Goal: Task Accomplishment & Management: Complete application form

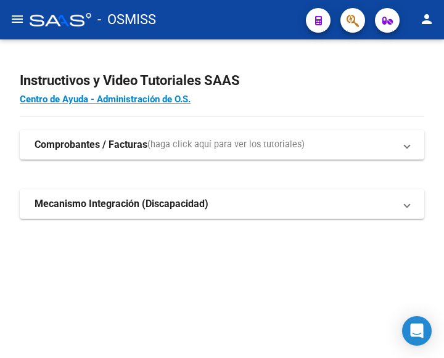
click at [20, 13] on mat-icon "menu" at bounding box center [17, 19] width 15 height 15
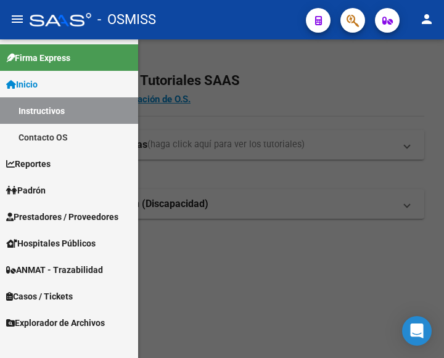
click at [57, 214] on span "Prestadores / Proveedores" at bounding box center [62, 217] width 112 height 14
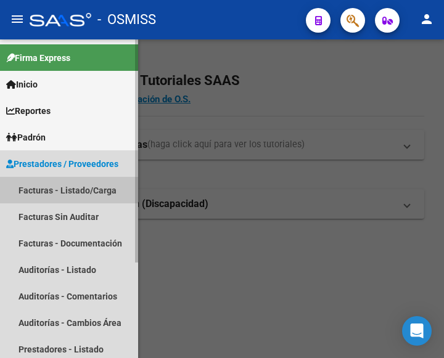
click at [71, 188] on link "Facturas - Listado/Carga" at bounding box center [69, 190] width 138 height 27
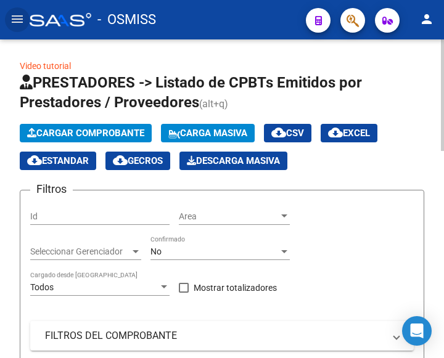
click at [116, 128] on span "Cargar Comprobante" at bounding box center [85, 133] width 117 height 11
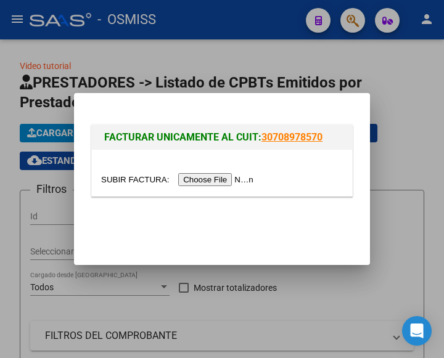
click at [232, 176] on input "file" at bounding box center [179, 179] width 156 height 13
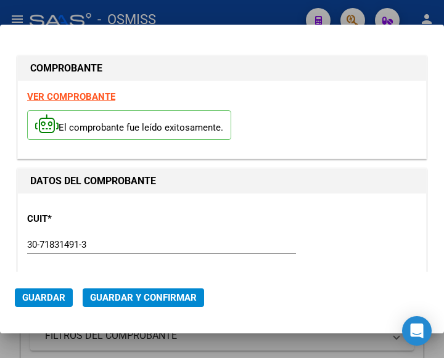
type input "2025-11-02"
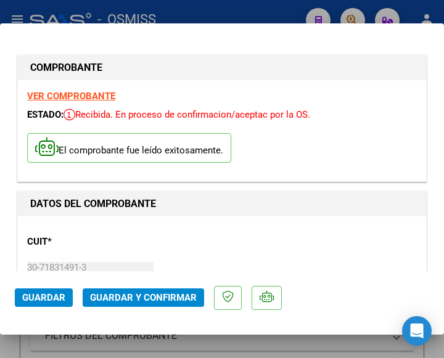
click at [261, 229] on div "CUIT * 30-71831491-3 Ingresar CUIT ANALISIS PRESTADOR SERVICIO PARA LA ATENCION…" at bounding box center [222, 280] width 390 height 109
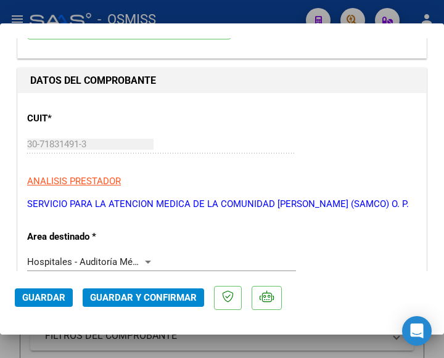
scroll to position [185, 0]
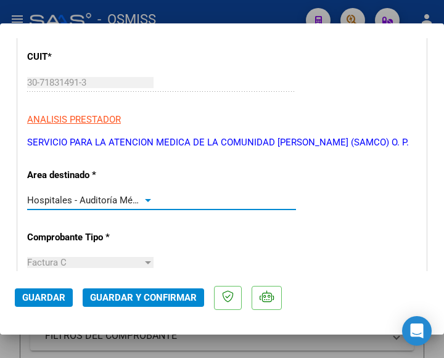
click at [143, 197] on div at bounding box center [147, 200] width 11 height 10
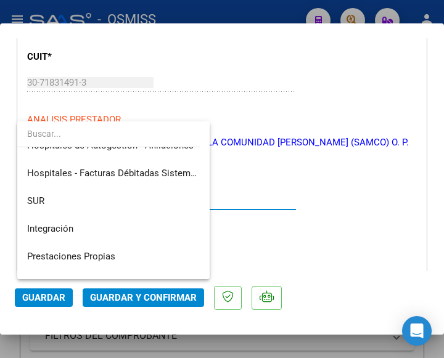
scroll to position [0, 0]
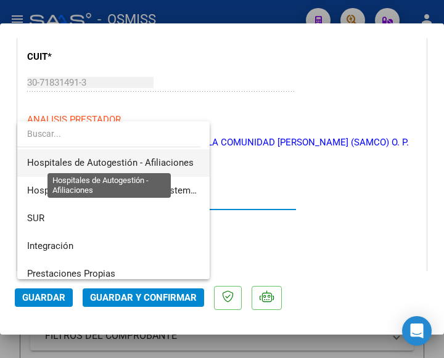
click at [142, 161] on span "Hospitales de Autogestión - Afiliaciones" at bounding box center [110, 162] width 167 height 11
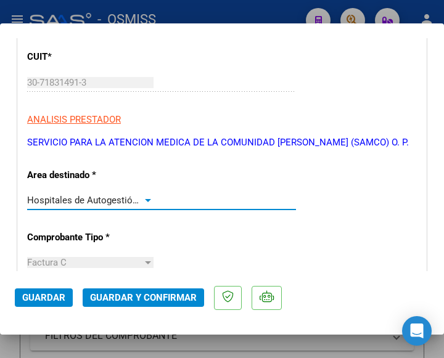
click at [147, 198] on div at bounding box center [147, 200] width 11 height 10
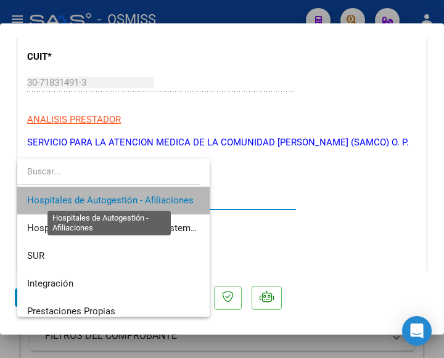
click at [147, 198] on span "Hospitales de Autogestión - Afiliaciones" at bounding box center [110, 200] width 167 height 11
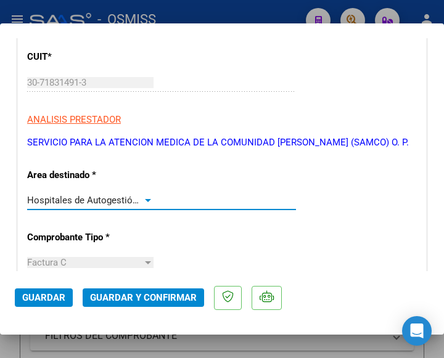
click at [147, 198] on div at bounding box center [147, 200] width 11 height 10
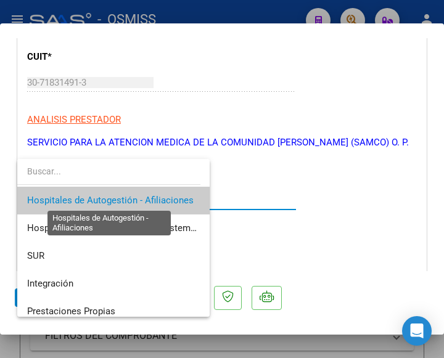
click at [147, 198] on span "Hospitales de Autogestión - Afiliaciones" at bounding box center [110, 200] width 167 height 11
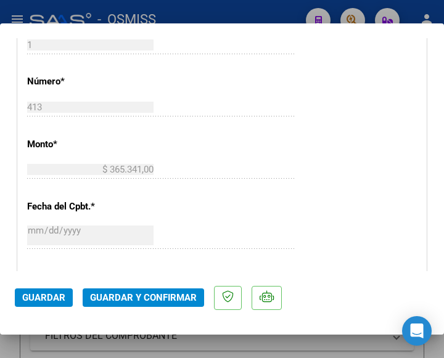
scroll to position [555, 0]
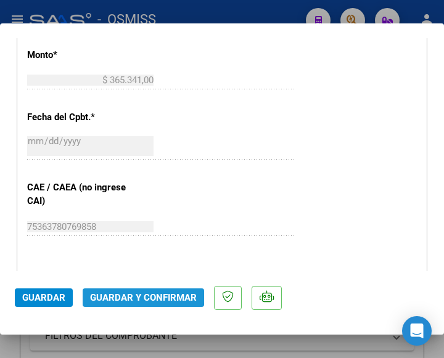
click at [139, 294] on span "Guardar y Confirmar" at bounding box center [143, 297] width 107 height 11
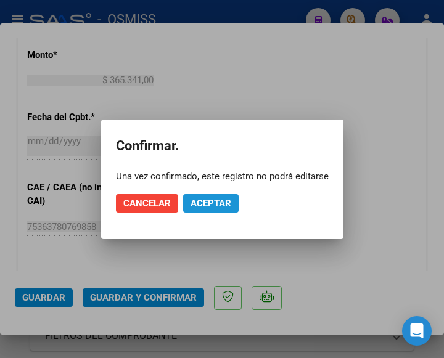
click at [213, 202] on span "Aceptar" at bounding box center [211, 203] width 41 height 11
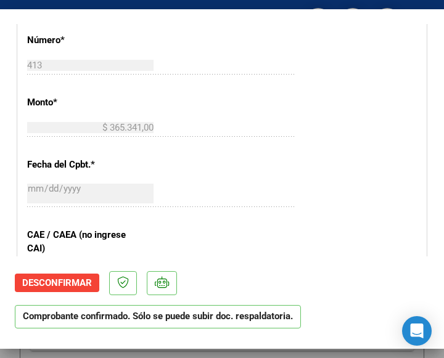
scroll to position [493, 0]
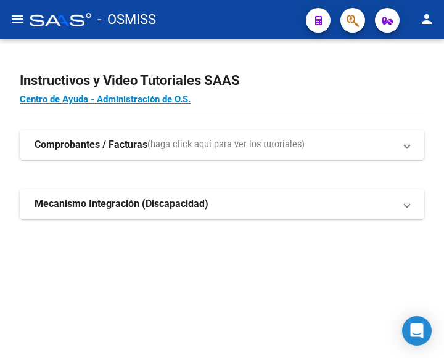
click at [13, 16] on mat-icon "menu" at bounding box center [17, 19] width 15 height 15
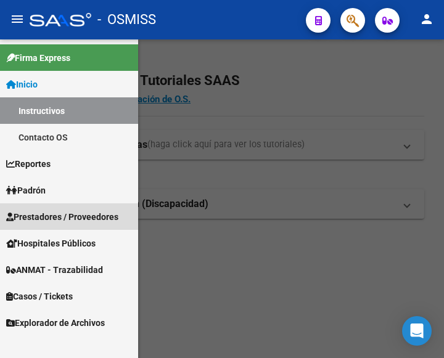
click at [49, 216] on span "Prestadores / Proveedores" at bounding box center [62, 217] width 112 height 14
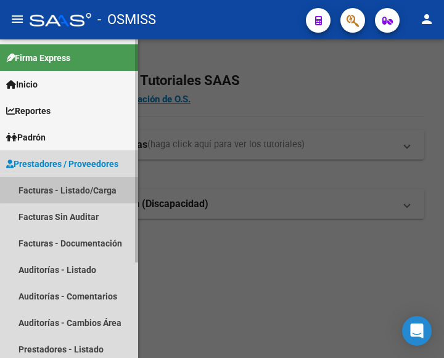
click at [75, 189] on link "Facturas - Listado/Carga" at bounding box center [69, 190] width 138 height 27
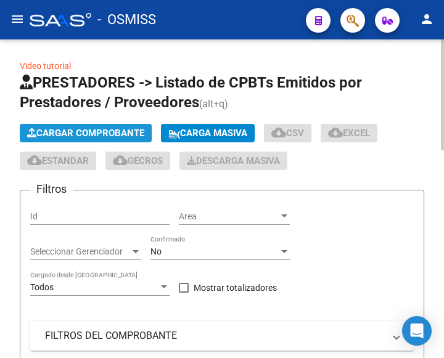
click at [105, 130] on span "Cargar Comprobante" at bounding box center [85, 133] width 117 height 11
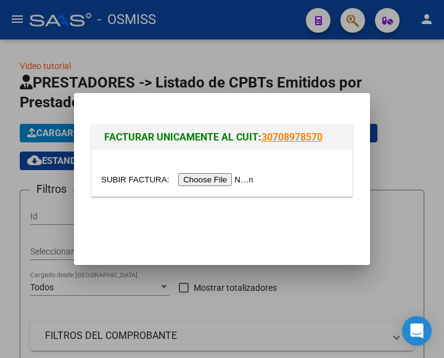
click at [213, 179] on input "file" at bounding box center [179, 179] width 156 height 13
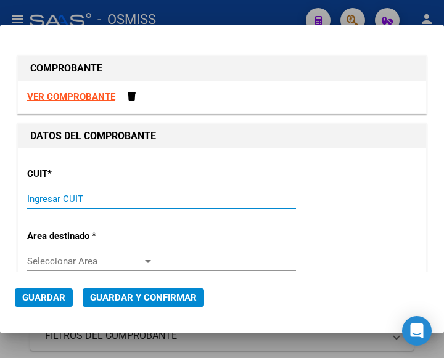
click at [49, 200] on input "Ingresar CUIT" at bounding box center [90, 199] width 126 height 11
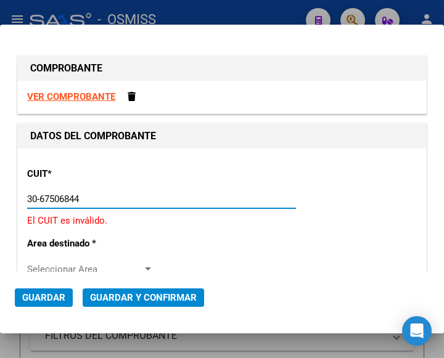
type input "30-67506844-1"
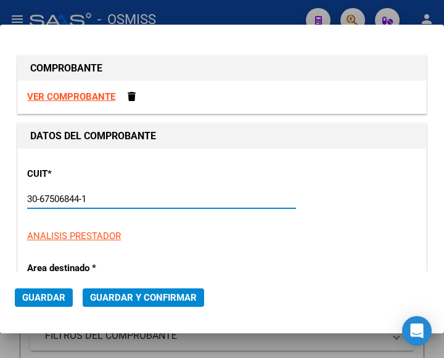
type input "113"
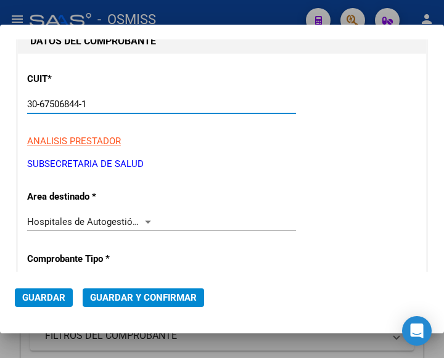
scroll to position [123, 0]
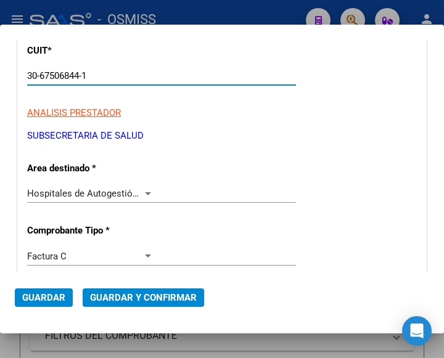
type input "30-67506844-1"
click at [146, 189] on div at bounding box center [147, 194] width 11 height 10
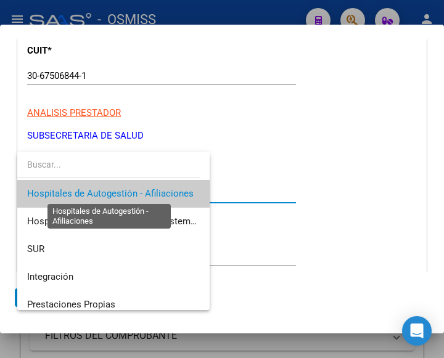
click at [146, 189] on span "Hospitales de Autogestión - Afiliaciones" at bounding box center [110, 193] width 167 height 11
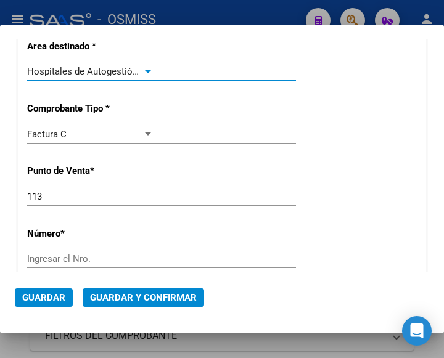
scroll to position [247, 0]
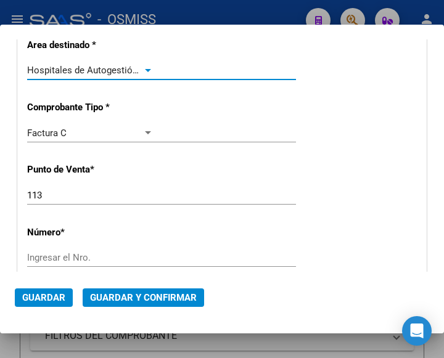
click at [48, 254] on input "Ingresar el Nro." at bounding box center [90, 257] width 126 height 11
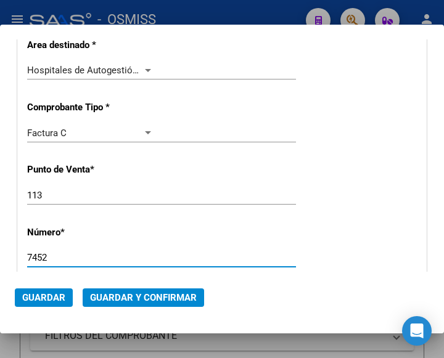
type input "7452"
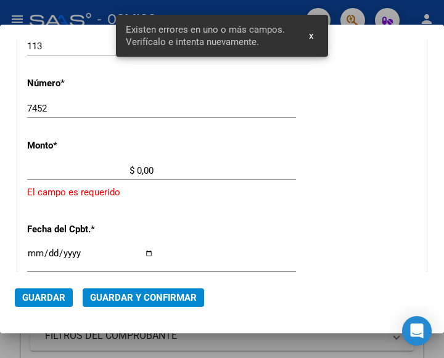
scroll to position [406, 0]
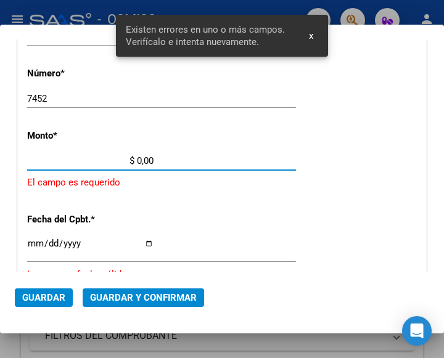
click at [139, 159] on input "$ 0,00" at bounding box center [90, 160] width 126 height 11
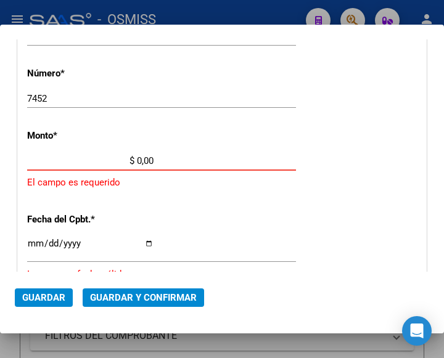
click at [137, 160] on input "$ 0,00" at bounding box center [90, 160] width 126 height 11
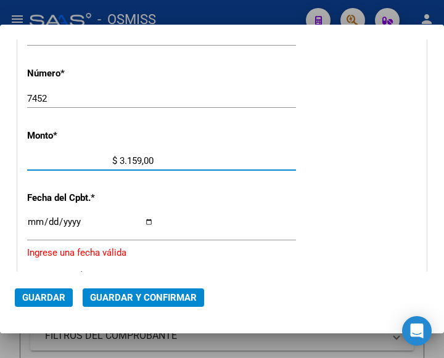
type input "$ 31.590,00"
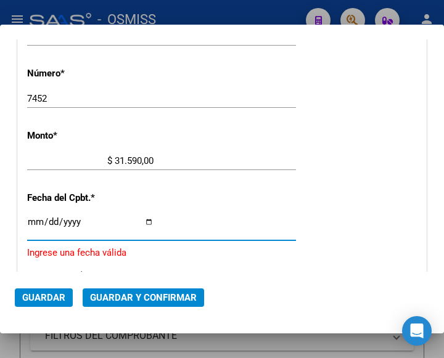
click at [30, 220] on input "Ingresar la fecha" at bounding box center [90, 227] width 126 height 20
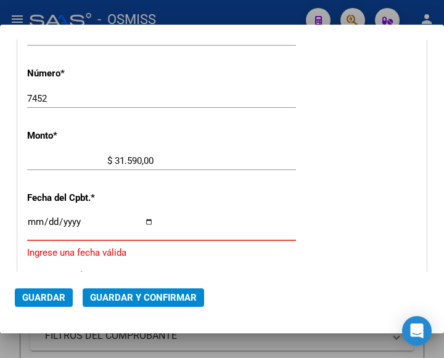
click at [33, 220] on input "Ingresar la fecha" at bounding box center [90, 227] width 126 height 20
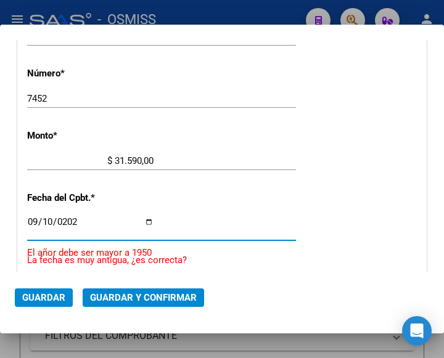
type input "[DATE]"
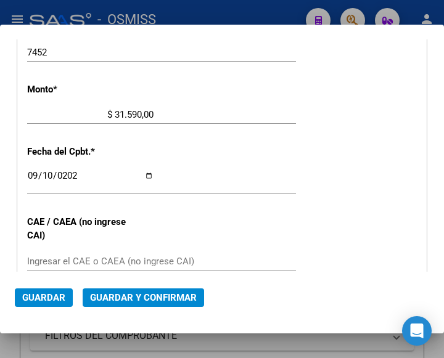
scroll to position [467, 0]
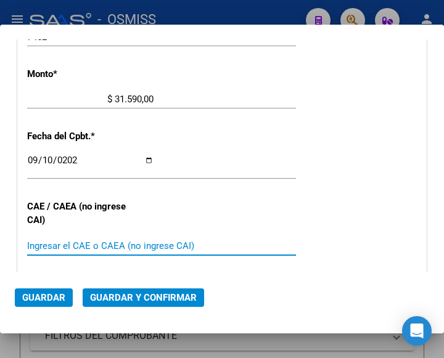
click at [51, 247] on input "Ingresar el CAE o CAEA (no ingrese CAI)" at bounding box center [90, 246] width 126 height 11
type input "75371577408244"
click at [136, 301] on span "Guardar y Confirmar" at bounding box center [143, 297] width 107 height 11
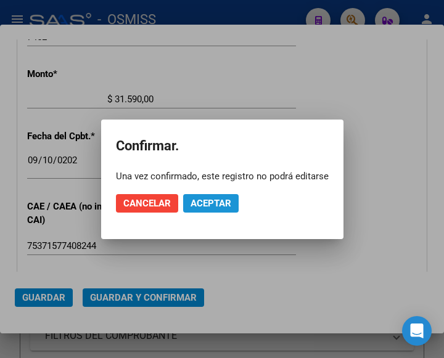
click at [223, 199] on span "Aceptar" at bounding box center [211, 203] width 41 height 11
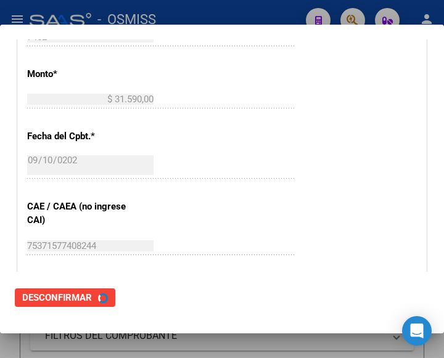
scroll to position [0, 0]
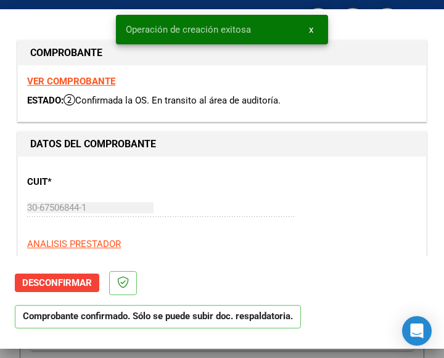
type input "2025-11-09"
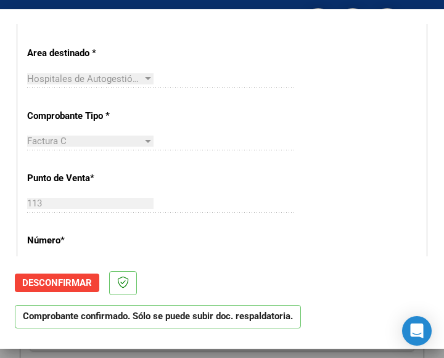
scroll to position [308, 0]
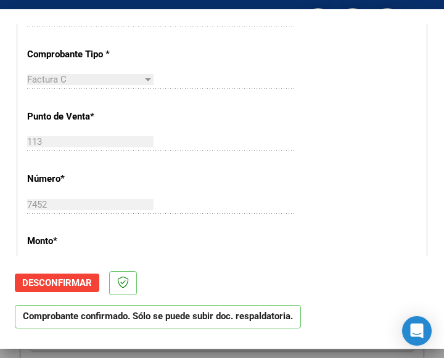
click at [279, 135] on div "113 Ingresar el Nro." at bounding box center [161, 142] width 269 height 19
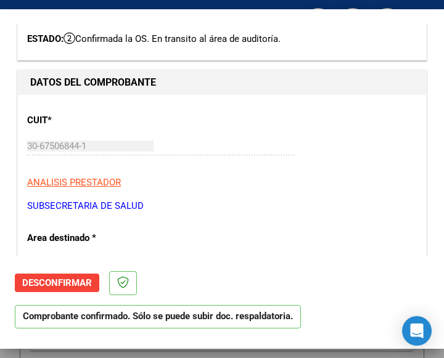
click at [309, 147] on div "CUIT * 30-67506844-1 Ingresar CUIT ANALISIS PRESTADOR SUBSECRETARIA DE SALUD AR…" at bounding box center [222, 158] width 390 height 109
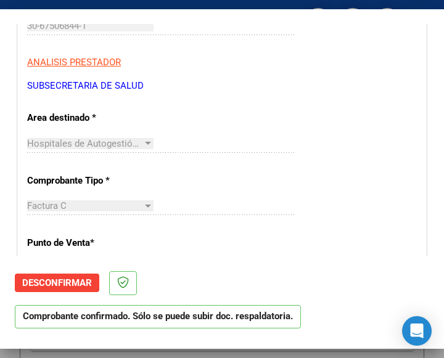
scroll to position [185, 0]
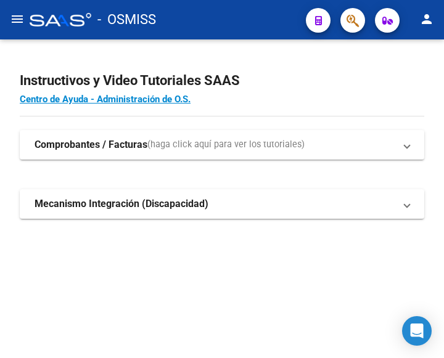
click at [13, 23] on mat-icon "menu" at bounding box center [17, 19] width 15 height 15
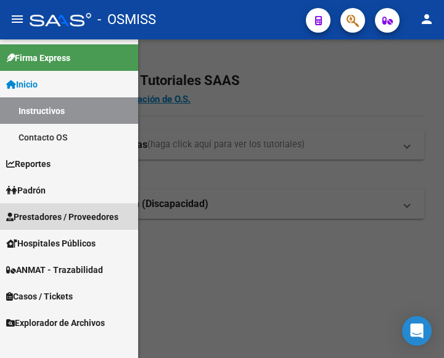
click at [52, 212] on span "Prestadores / Proveedores" at bounding box center [62, 217] width 112 height 14
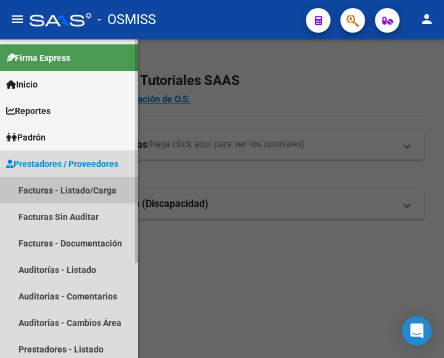
click at [67, 187] on link "Facturas - Listado/Carga" at bounding box center [69, 190] width 138 height 27
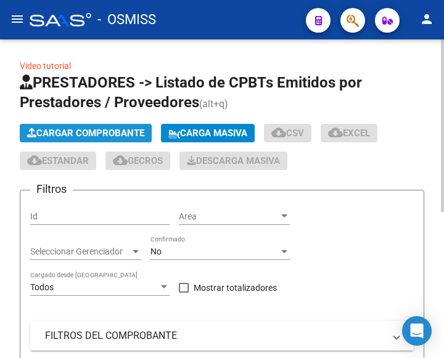
click at [93, 133] on span "Cargar Comprobante" at bounding box center [85, 133] width 117 height 11
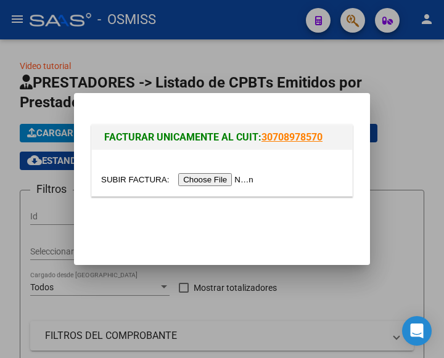
click at [223, 183] on input "file" at bounding box center [179, 179] width 156 height 13
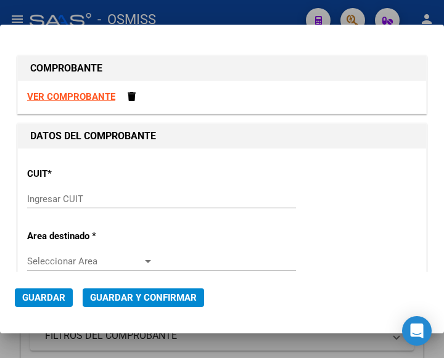
click at [72, 200] on input "Ingresar CUIT" at bounding box center [90, 199] width 126 height 11
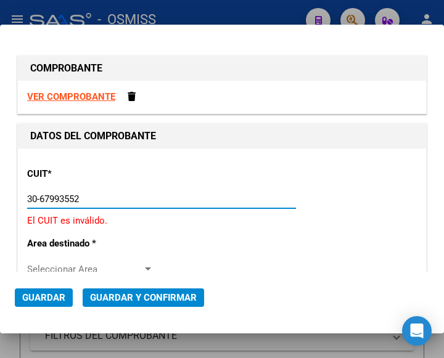
type input "30-67993552-2"
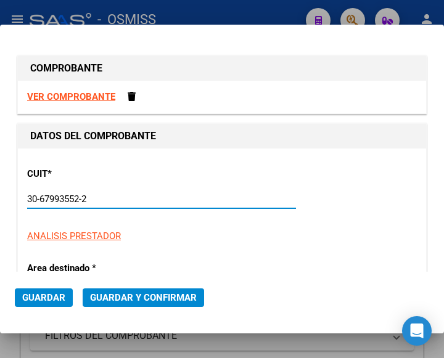
type input "23"
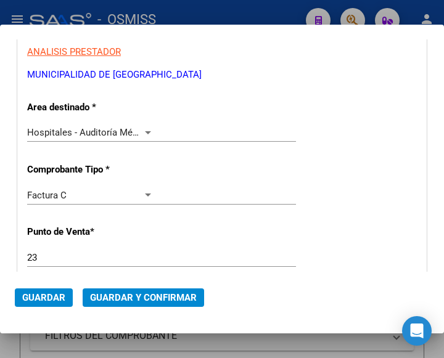
scroll to position [185, 0]
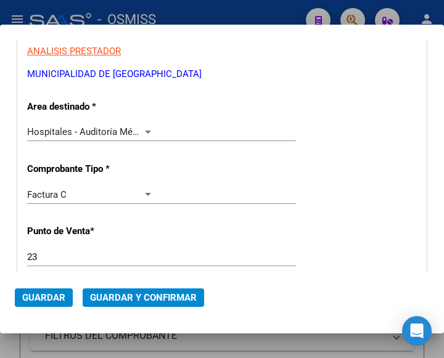
type input "30-67993552-2"
click at [145, 131] on div at bounding box center [148, 132] width 6 height 3
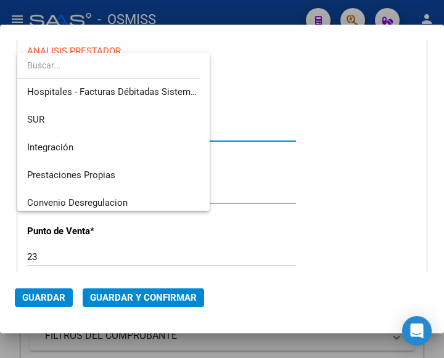
scroll to position [0, 0]
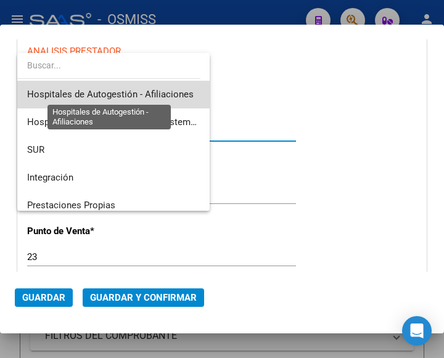
click at [160, 91] on span "Hospitales de Autogestión - Afiliaciones" at bounding box center [110, 94] width 167 height 11
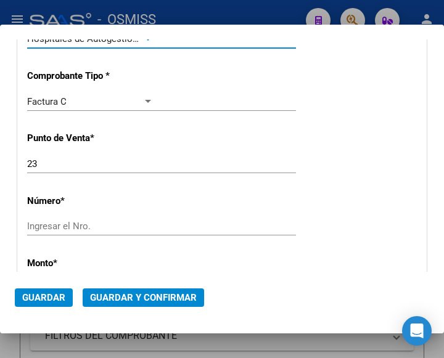
scroll to position [308, 0]
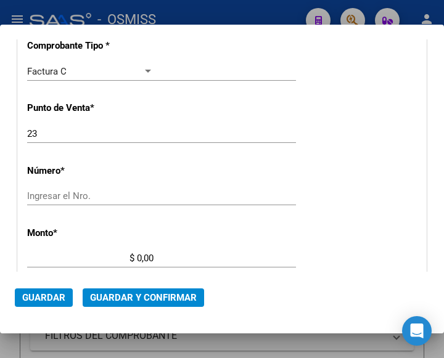
click at [52, 198] on input "Ingresar el Nro." at bounding box center [90, 196] width 126 height 11
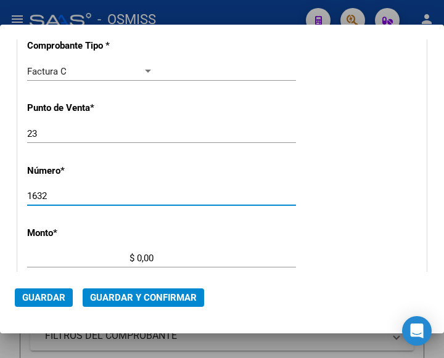
scroll to position [370, 0]
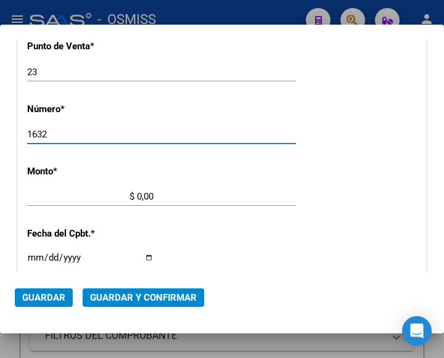
type input "1632"
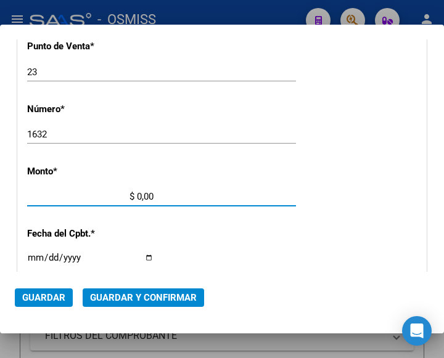
click at [138, 195] on input "$ 0,00" at bounding box center [90, 196] width 126 height 11
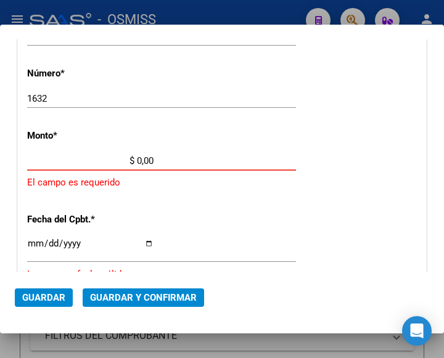
click at [138, 158] on input "$ 0,00" at bounding box center [90, 160] width 126 height 11
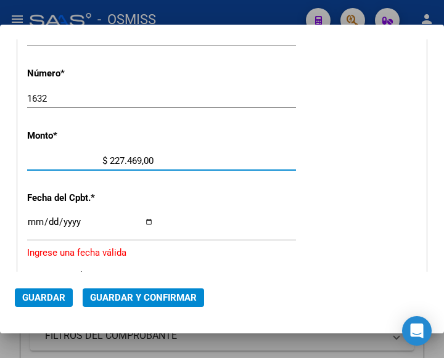
click at [145, 162] on input "$ 227.469,00" at bounding box center [90, 160] width 126 height 11
type input "$ 227.469,10"
click at [31, 221] on input "Ingresar la fecha" at bounding box center [90, 227] width 126 height 20
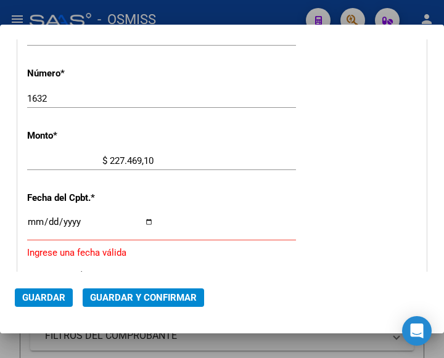
click at [35, 217] on input "Ingresar la fecha" at bounding box center [90, 227] width 126 height 20
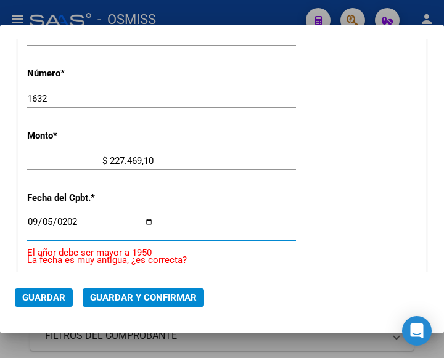
type input "2025-09-05"
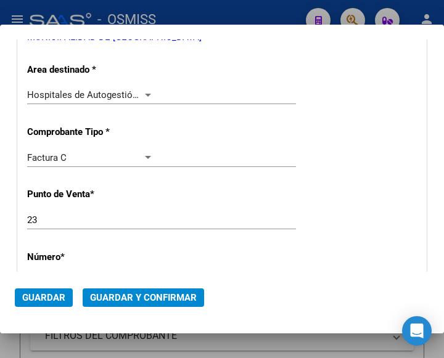
scroll to position [221, 0]
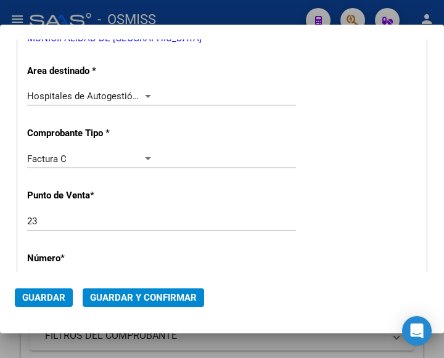
click at [144, 92] on div at bounding box center [147, 96] width 11 height 10
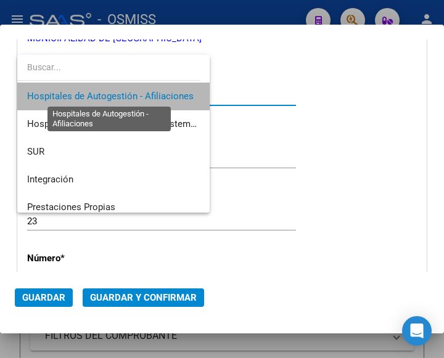
click at [144, 92] on span "Hospitales de Autogestión - Afiliaciones" at bounding box center [110, 96] width 167 height 11
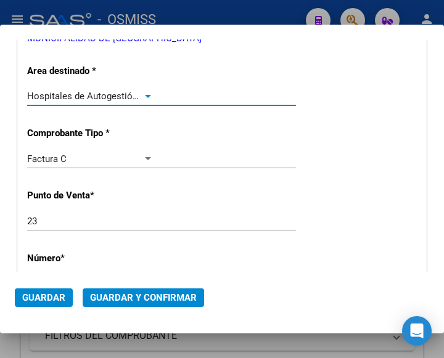
click at [134, 301] on span "Guardar y Confirmar" at bounding box center [143, 297] width 107 height 11
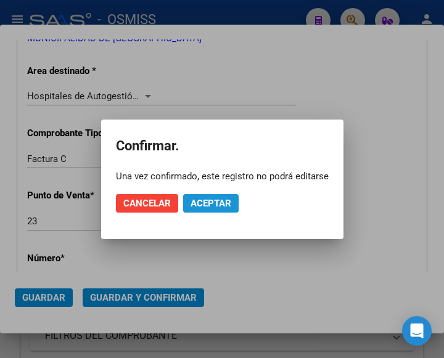
click at [205, 201] on span "Aceptar" at bounding box center [211, 203] width 41 height 11
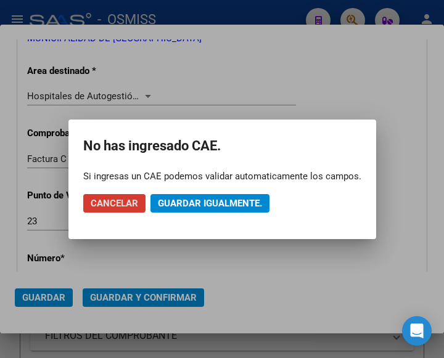
click at [205, 201] on span "Guardar igualmente." at bounding box center [210, 203] width 104 height 11
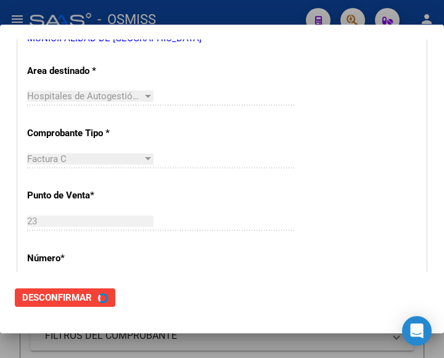
scroll to position [0, 0]
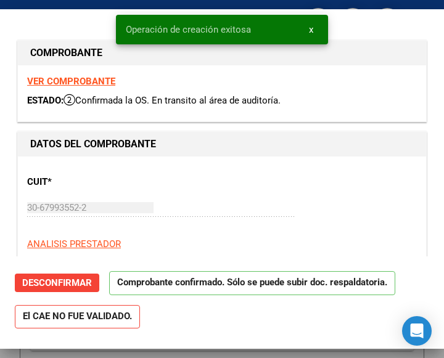
type input "2025-11-04"
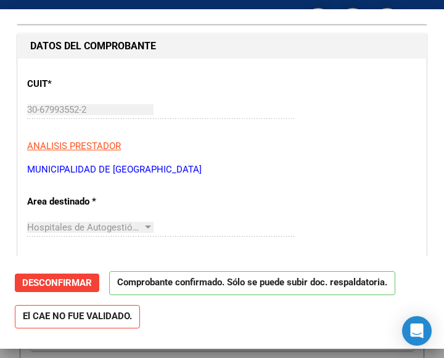
scroll to position [123, 0]
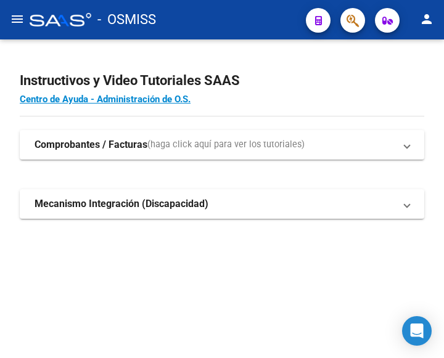
click at [16, 18] on mat-icon "menu" at bounding box center [17, 19] width 15 height 15
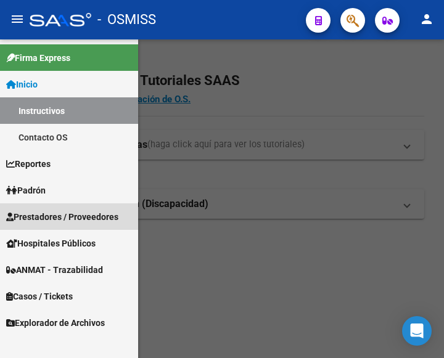
click at [54, 210] on span "Prestadores / Proveedores" at bounding box center [62, 217] width 112 height 14
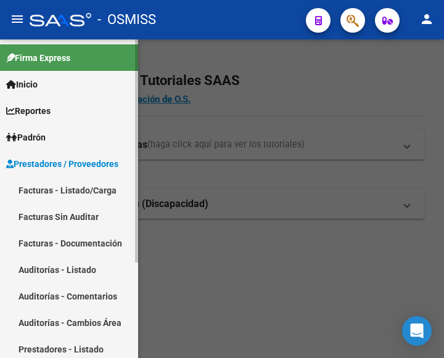
click at [60, 189] on link "Facturas - Listado/Carga" at bounding box center [69, 190] width 138 height 27
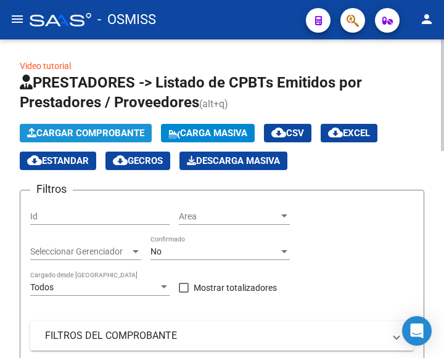
click at [102, 126] on button "Cargar Comprobante" at bounding box center [86, 133] width 132 height 19
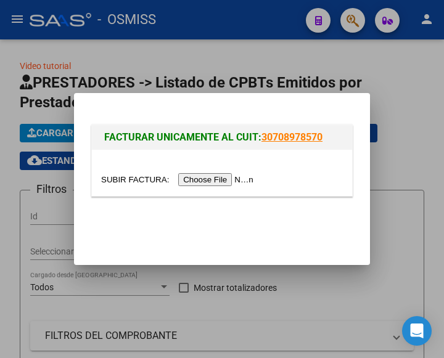
click at [215, 179] on input "file" at bounding box center [179, 179] width 156 height 13
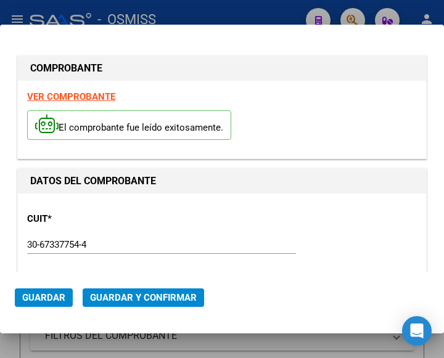
type input "[DATE]"
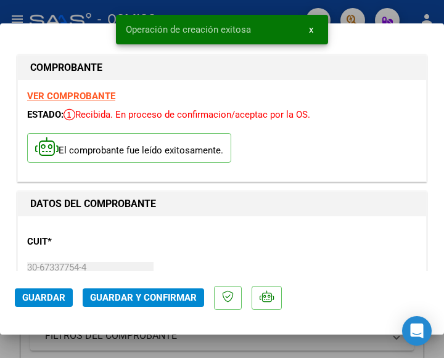
click at [144, 244] on div "CUIT * 30-67337754-4 Ingresar CUIT ANALISIS PRESTADOR ESTADO PROVINCIA DE [GEOG…" at bounding box center [222, 280] width 390 height 109
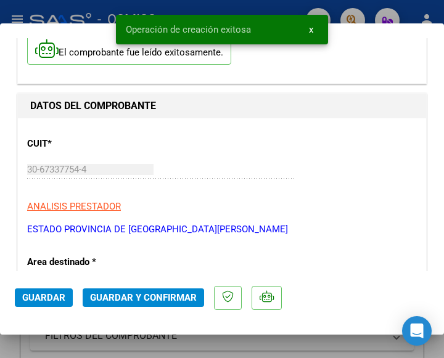
scroll to position [123, 0]
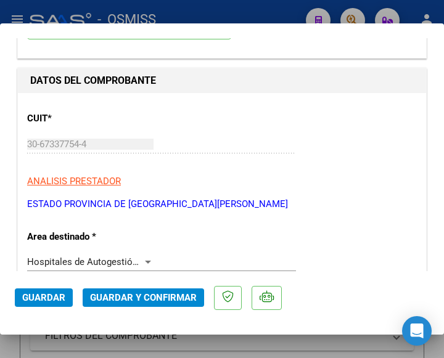
click at [145, 261] on div at bounding box center [148, 262] width 6 height 3
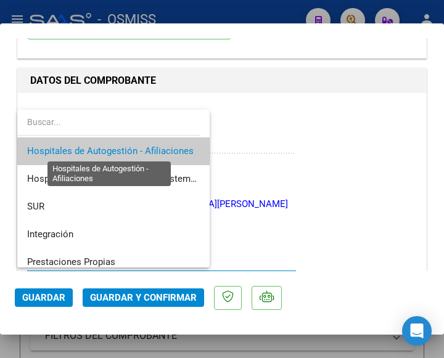
click at [146, 147] on span "Hospitales de Autogestión - Afiliaciones" at bounding box center [110, 151] width 167 height 11
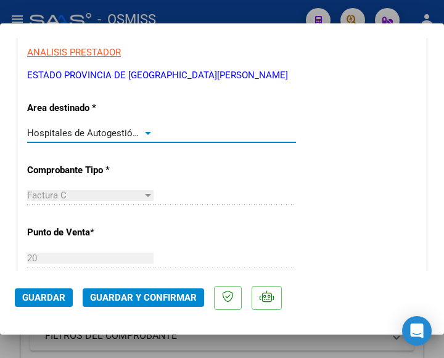
scroll to position [247, 0]
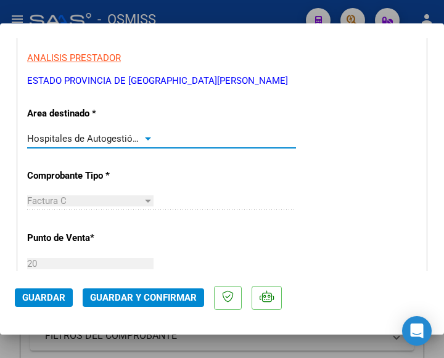
click at [146, 134] on div at bounding box center [147, 139] width 11 height 10
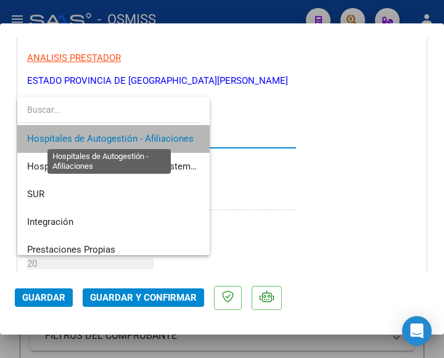
click at [146, 134] on span "Hospitales de Autogestión - Afiliaciones" at bounding box center [110, 138] width 167 height 11
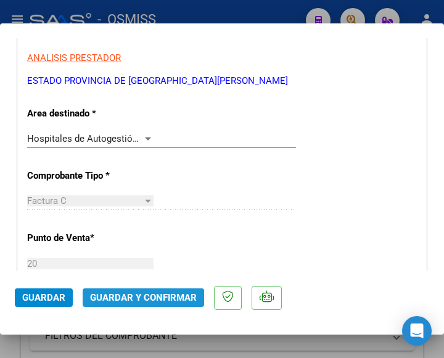
click at [143, 293] on span "Guardar y Confirmar" at bounding box center [143, 297] width 107 height 11
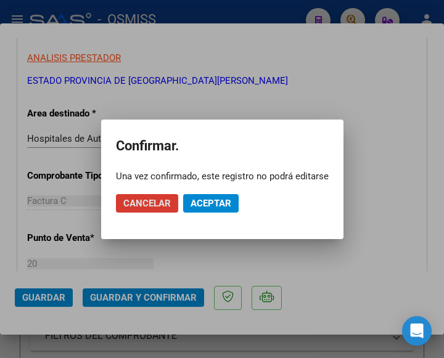
click at [203, 202] on span "Aceptar" at bounding box center [211, 203] width 41 height 11
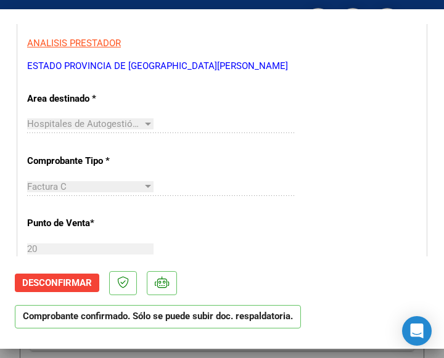
click at [274, 135] on div "Hospitales de Autogestión - Afiliaciones Seleccionar Area" at bounding box center [161, 130] width 269 height 30
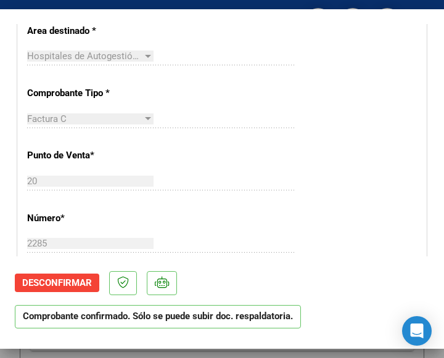
scroll to position [370, 0]
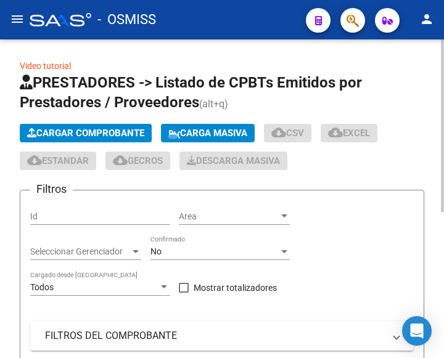
click at [113, 134] on span "Cargar Comprobante" at bounding box center [85, 133] width 117 height 11
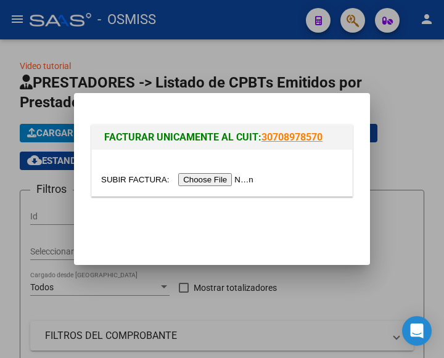
click at [224, 183] on input "file" at bounding box center [179, 179] width 156 height 13
type input "C:\fakepath\Fc. 10-6893.pdf"
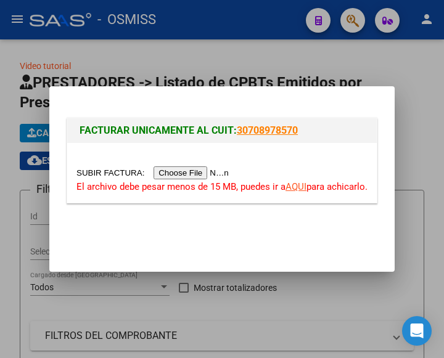
click at [205, 173] on input "file" at bounding box center [154, 173] width 156 height 13
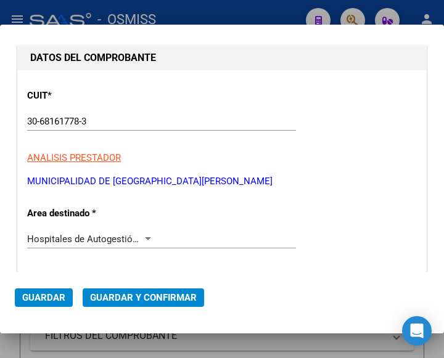
scroll to position [185, 0]
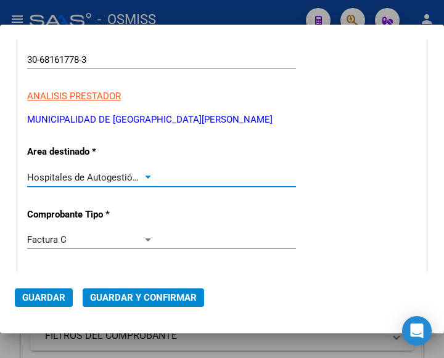
click at [145, 176] on div at bounding box center [148, 177] width 6 height 3
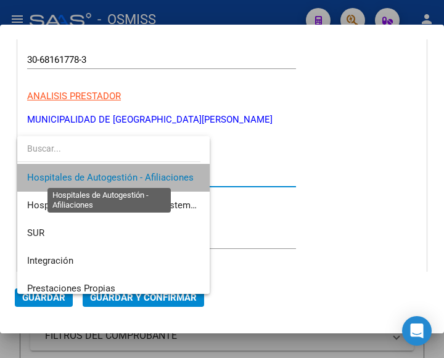
click at [142, 176] on span "Hospitales de Autogestión - Afiliaciones" at bounding box center [110, 177] width 167 height 11
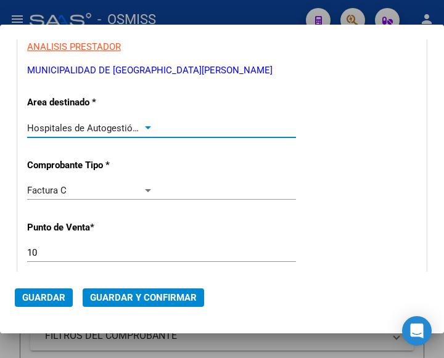
scroll to position [308, 0]
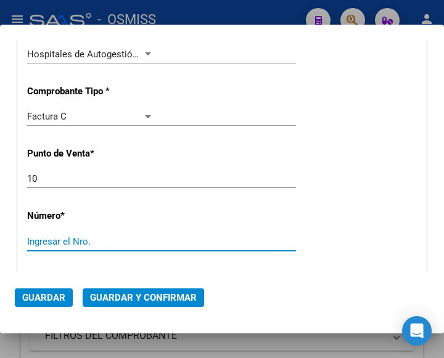
click at [39, 240] on input "Ingresar el Nro." at bounding box center [90, 241] width 126 height 11
type input "6893"
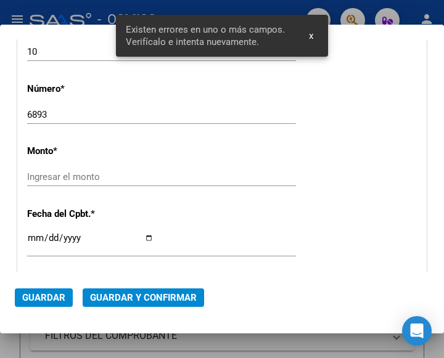
scroll to position [451, 0]
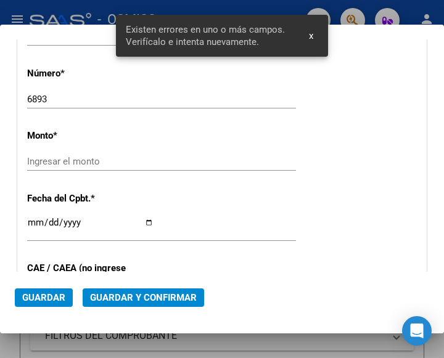
click at [65, 159] on input "Ingresar el monto" at bounding box center [90, 161] width 126 height 11
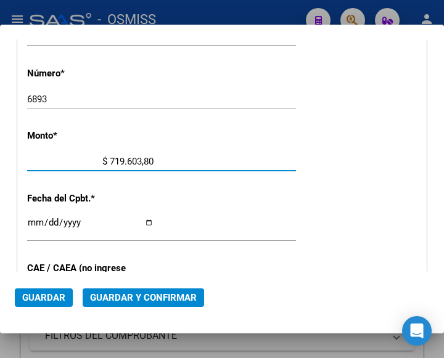
type input "$ 7.196.038,07"
click at [30, 223] on input "Ingresar la fecha" at bounding box center [90, 228] width 126 height 20
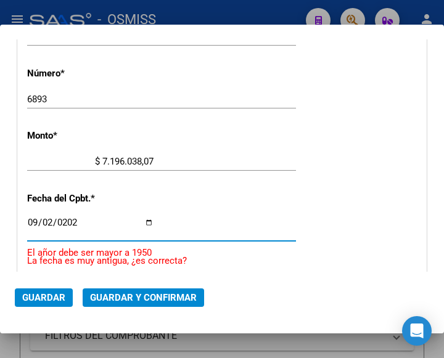
type input "2025-09-02"
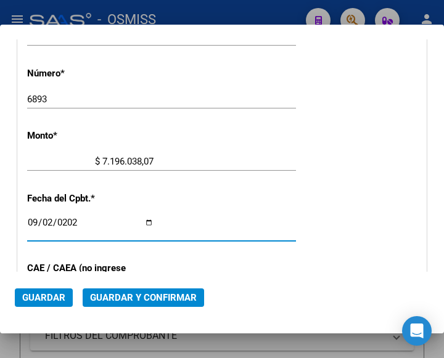
scroll to position [512, 0]
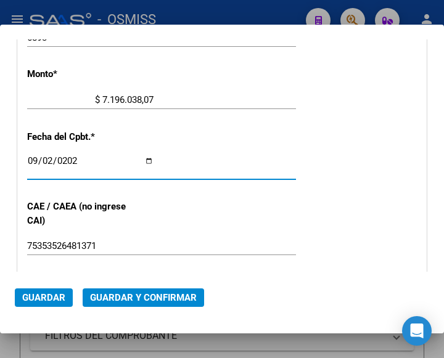
click at [143, 298] on span "Guardar y Confirmar" at bounding box center [143, 297] width 107 height 11
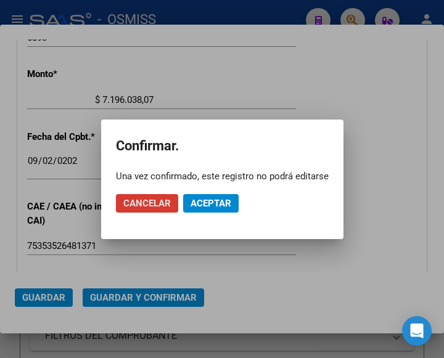
click at [209, 204] on span "Aceptar" at bounding box center [211, 203] width 41 height 11
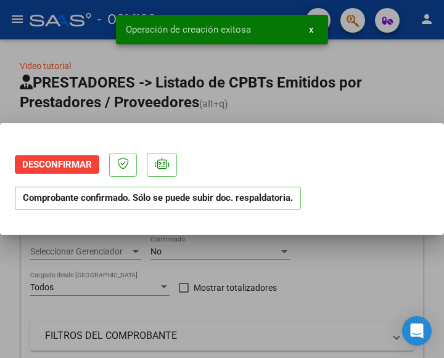
scroll to position [0, 0]
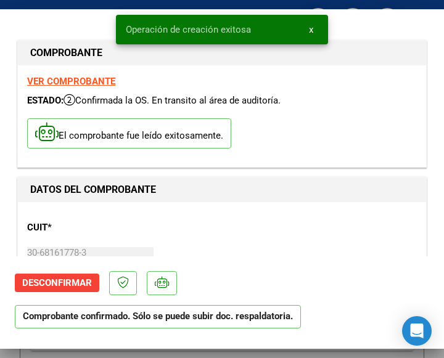
type input "2025-11-01"
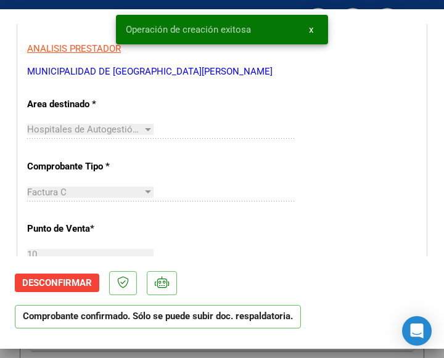
scroll to position [247, 0]
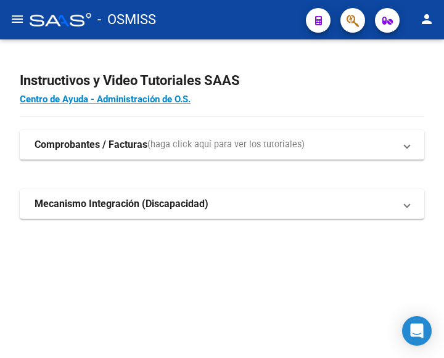
click at [19, 19] on mat-icon "menu" at bounding box center [17, 19] width 15 height 15
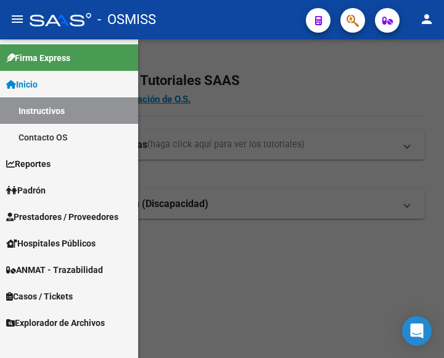
click at [66, 218] on span "Prestadores / Proveedores" at bounding box center [62, 217] width 112 height 14
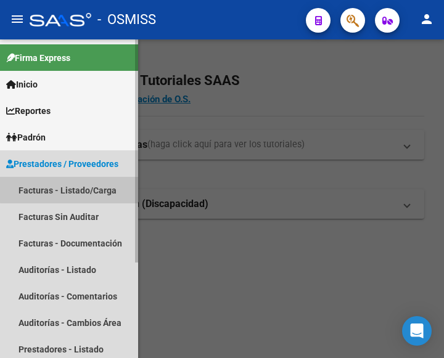
click at [70, 187] on link "Facturas - Listado/Carga" at bounding box center [69, 190] width 138 height 27
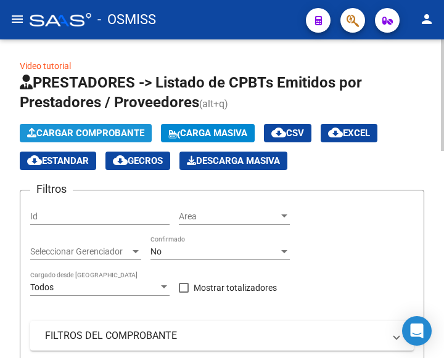
click at [108, 131] on span "Cargar Comprobante" at bounding box center [85, 133] width 117 height 11
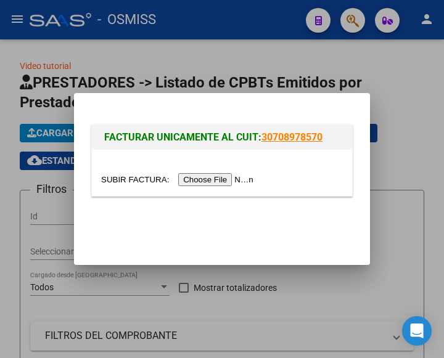
click at [204, 182] on input "file" at bounding box center [179, 179] width 156 height 13
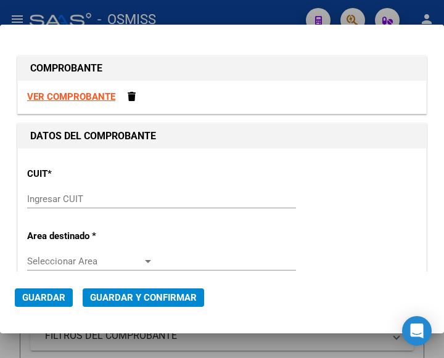
click at [53, 196] on input "Ingresar CUIT" at bounding box center [90, 199] width 126 height 11
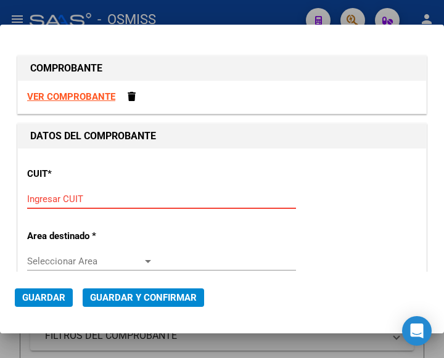
click at [68, 205] on input "Ingresar CUIT" at bounding box center [90, 199] width 126 height 11
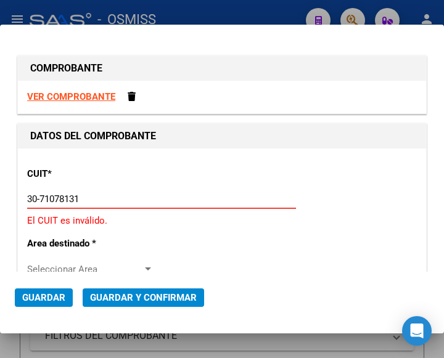
type input "30-71078131-8"
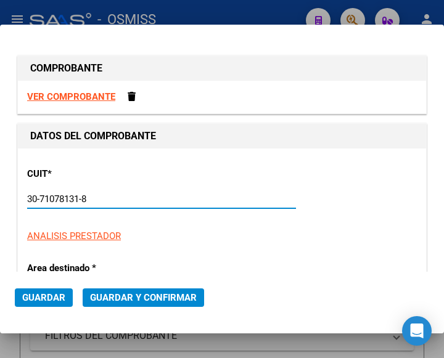
type input "6"
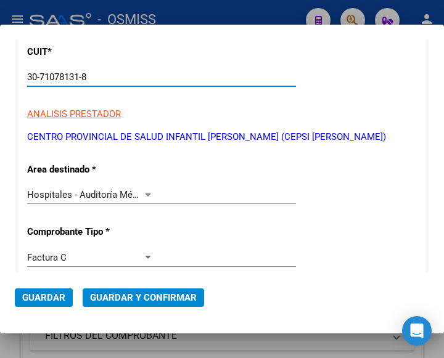
scroll to position [123, 0]
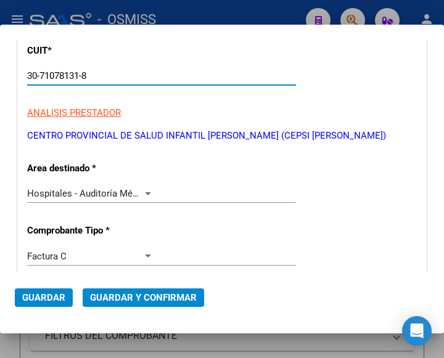
type input "30-71078131-8"
click at [144, 191] on div at bounding box center [147, 194] width 11 height 10
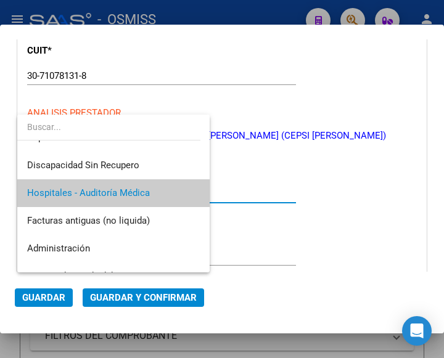
scroll to position [0, 0]
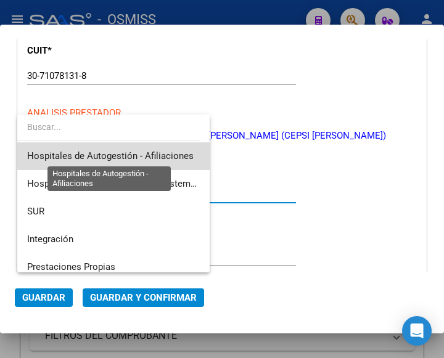
click at [161, 152] on span "Hospitales de Autogestión - Afiliaciones" at bounding box center [110, 155] width 167 height 11
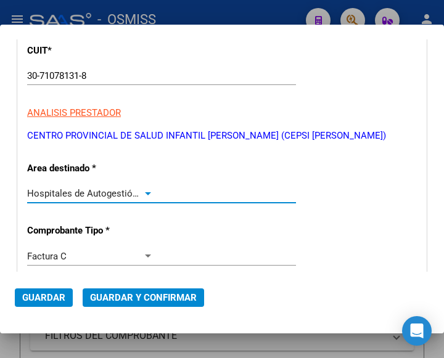
click at [144, 191] on div at bounding box center [147, 194] width 11 height 10
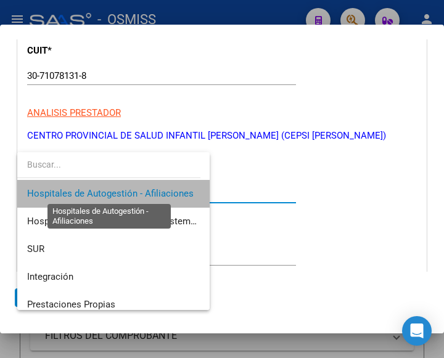
click at [144, 191] on span "Hospitales de Autogestión - Afiliaciones" at bounding box center [110, 193] width 167 height 11
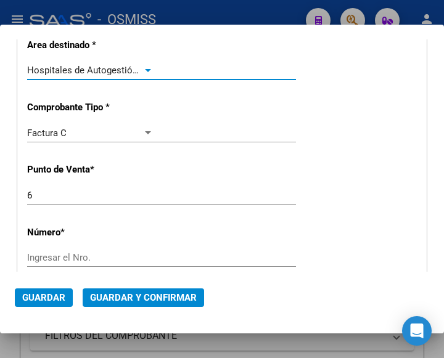
scroll to position [308, 0]
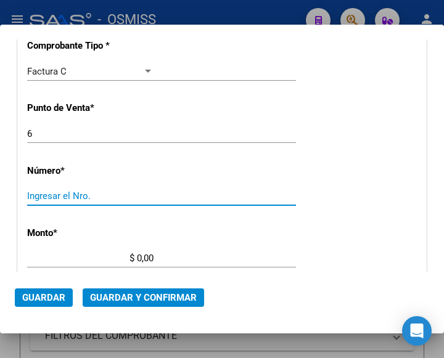
click at [56, 196] on input "Ingresar el Nro." at bounding box center [90, 196] width 126 height 11
type input "2159"
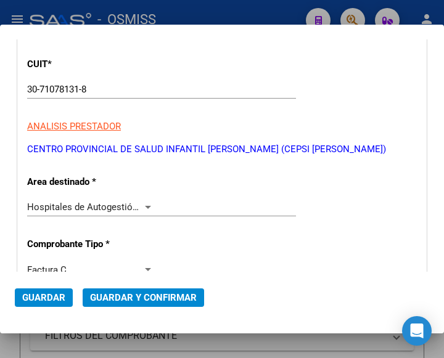
scroll to position [97, 0]
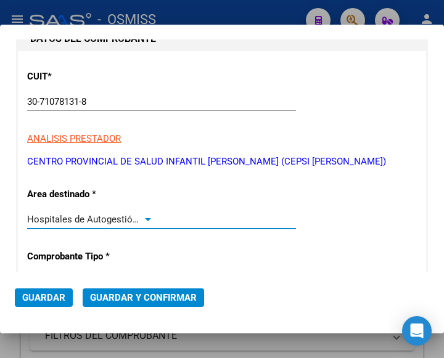
click at [145, 221] on div at bounding box center [148, 219] width 6 height 3
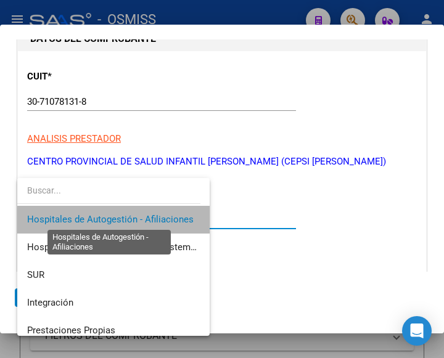
click at [144, 221] on span "Hospitales de Autogestión - Afiliaciones" at bounding box center [110, 219] width 167 height 11
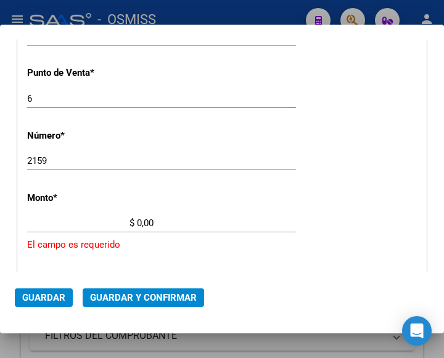
scroll to position [344, 0]
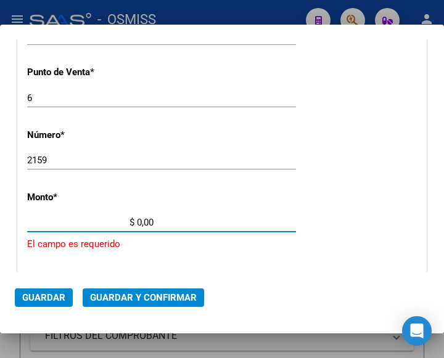
click at [137, 222] on input "$ 0,00" at bounding box center [90, 222] width 126 height 11
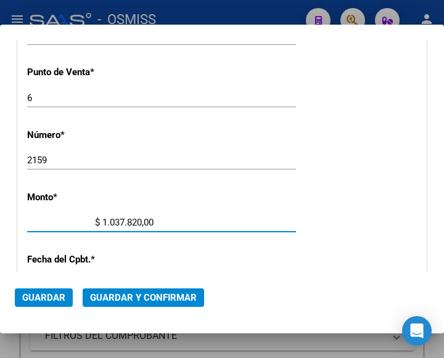
type input "$ 10.378.206,00"
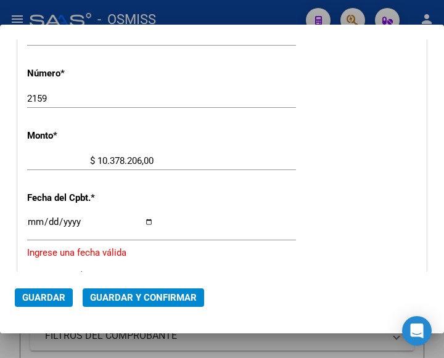
click at [36, 218] on input "Ingresar la fecha" at bounding box center [90, 227] width 126 height 20
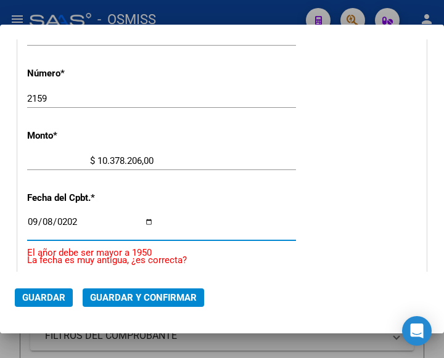
type input "2025-09-08"
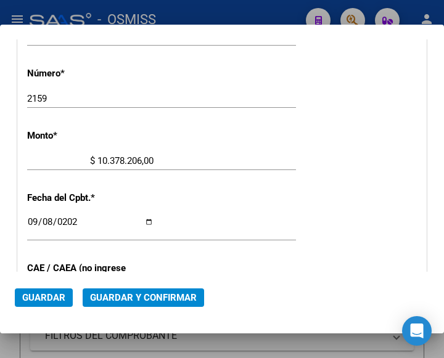
click at [286, 179] on div "$ 10.378.206,00 Ingresar el monto" at bounding box center [161, 167] width 269 height 30
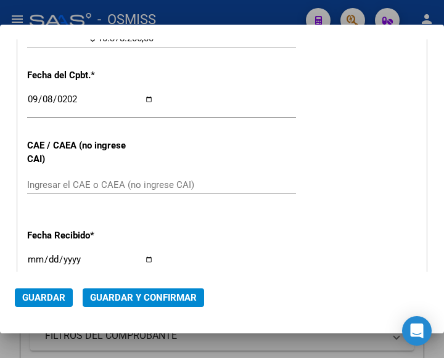
scroll to position [529, 0]
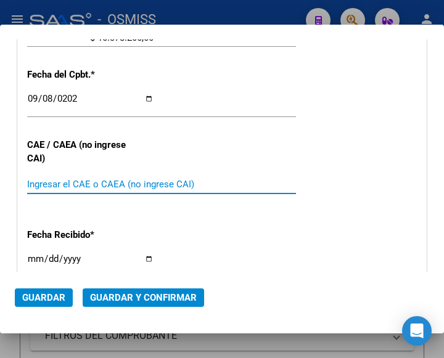
click at [68, 184] on input "Ingresar el CAE o CAEA (no ingrese CAI)" at bounding box center [90, 184] width 126 height 11
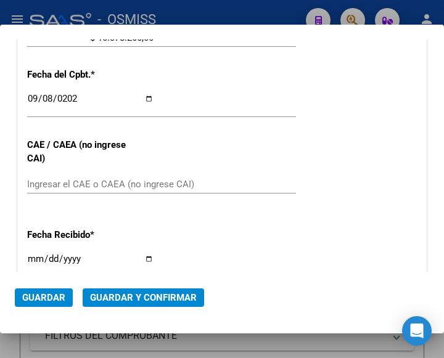
click at [75, 178] on div "Ingresar el CAE o CAEA (no ingrese CAI)" at bounding box center [161, 184] width 269 height 19
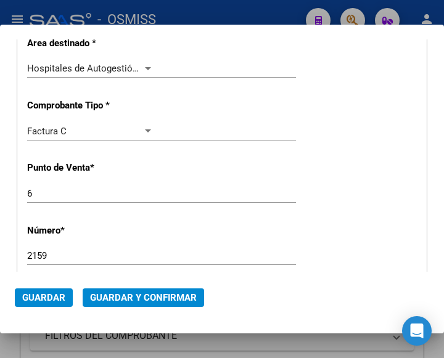
scroll to position [221, 0]
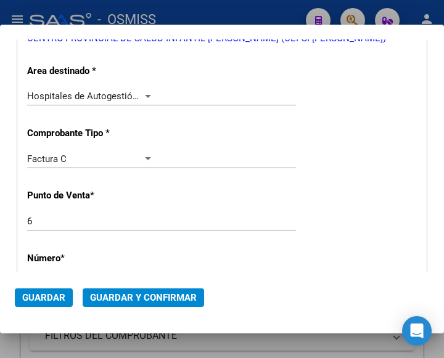
type input "75368286910972"
click at [148, 93] on div at bounding box center [147, 96] width 11 height 10
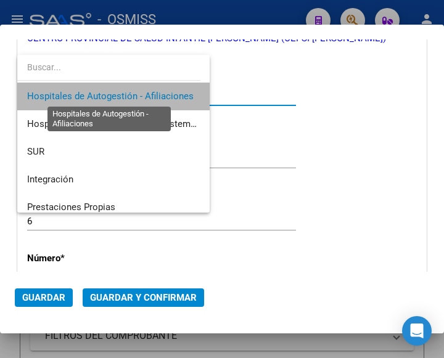
click at [148, 93] on span "Hospitales de Autogestión - Afiliaciones" at bounding box center [110, 96] width 167 height 11
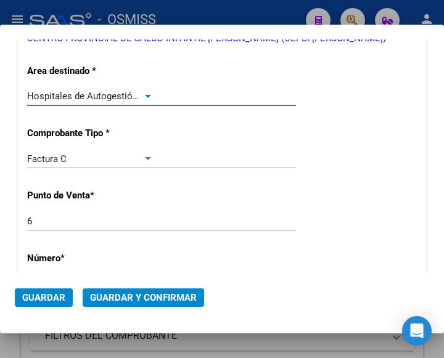
click at [148, 298] on span "Guardar y Confirmar" at bounding box center [143, 297] width 107 height 11
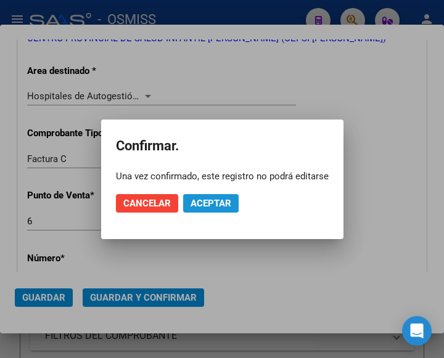
click at [202, 203] on span "Aceptar" at bounding box center [211, 203] width 41 height 11
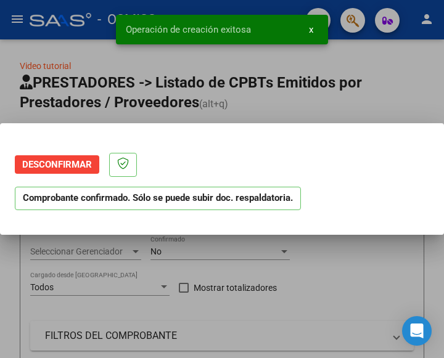
scroll to position [0, 0]
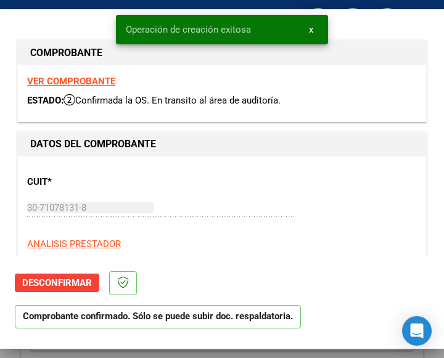
type input "2025-11-07"
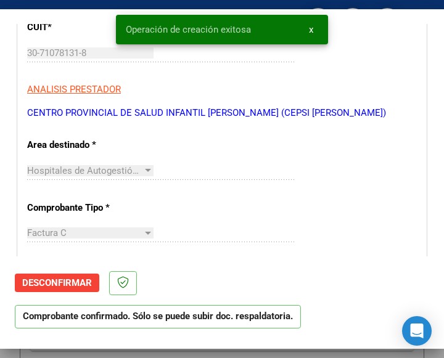
scroll to position [185, 0]
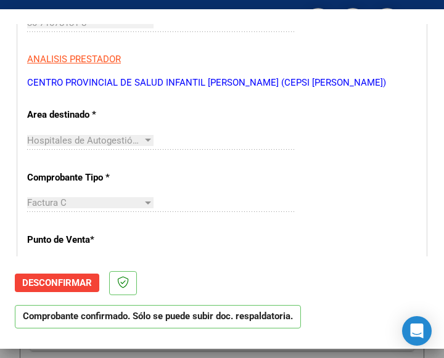
click at [236, 213] on div "Factura C Seleccionar Tipo" at bounding box center [161, 209] width 269 height 30
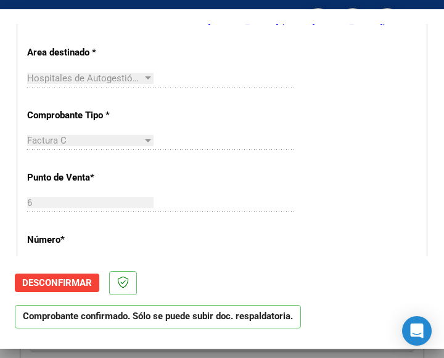
scroll to position [308, 0]
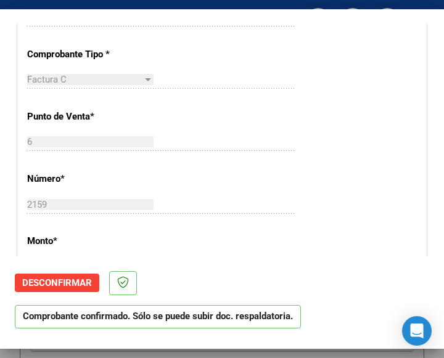
click at [225, 103] on div "CUIT * 30-71078131-8 Ingresar CUIT ANALISIS PRESTADOR CENTRO PROVINCIAL DE SALU…" at bounding box center [222, 292] width 408 height 888
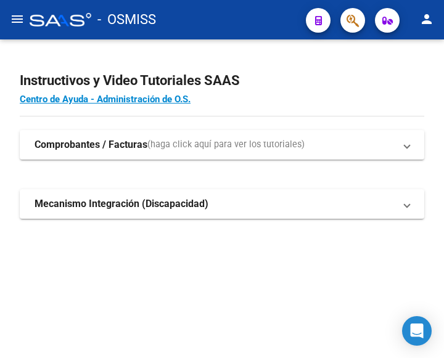
click at [14, 20] on mat-icon "menu" at bounding box center [17, 19] width 15 height 15
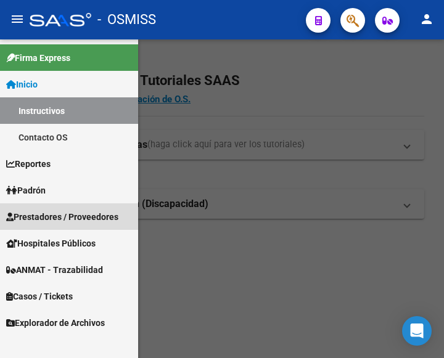
click at [70, 215] on span "Prestadores / Proveedores" at bounding box center [62, 217] width 112 height 14
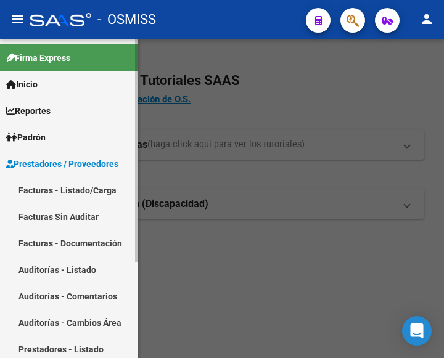
click at [56, 186] on link "Facturas - Listado/Carga" at bounding box center [69, 190] width 138 height 27
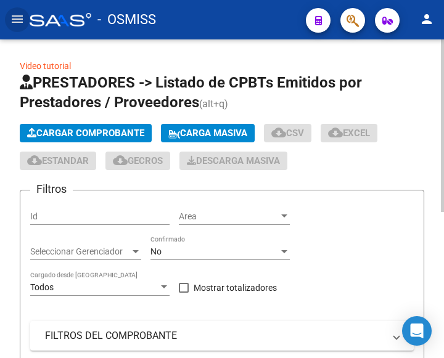
click at [104, 136] on span "Cargar Comprobante" at bounding box center [85, 133] width 117 height 11
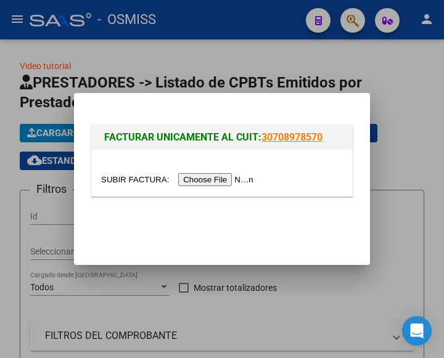
click at [223, 179] on input "file" at bounding box center [179, 179] width 156 height 13
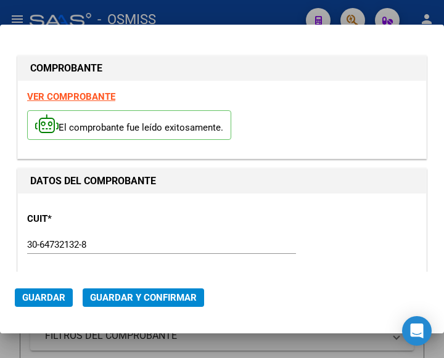
type input "2025-10-10"
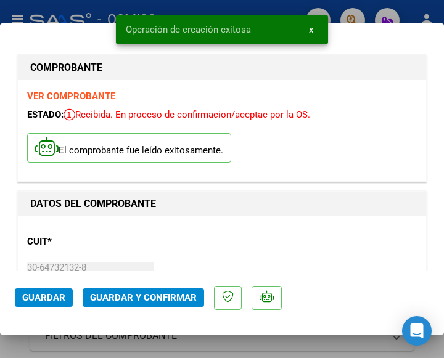
scroll to position [123, 0]
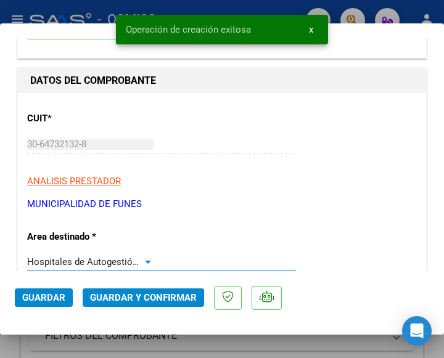
click at [143, 259] on div at bounding box center [147, 262] width 11 height 10
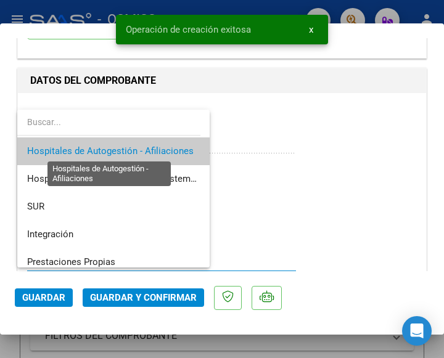
click at [135, 148] on span "Hospitales de Autogestión - Afiliaciones" at bounding box center [110, 151] width 167 height 11
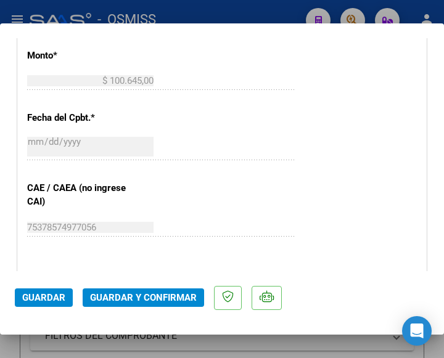
scroll to position [555, 0]
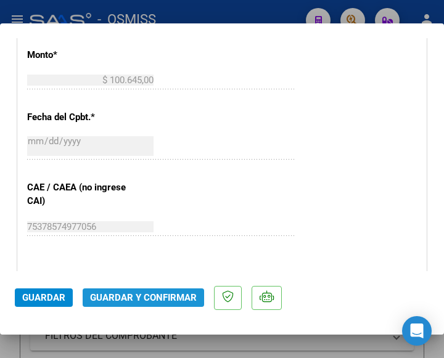
click at [143, 298] on span "Guardar y Confirmar" at bounding box center [143, 297] width 107 height 11
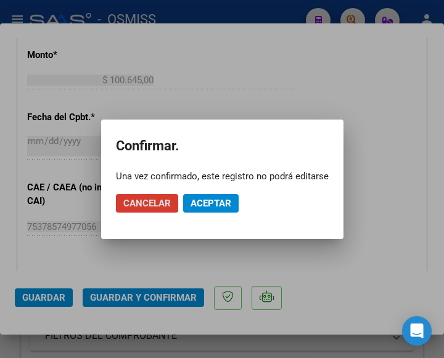
click at [205, 204] on span "Aceptar" at bounding box center [211, 203] width 41 height 11
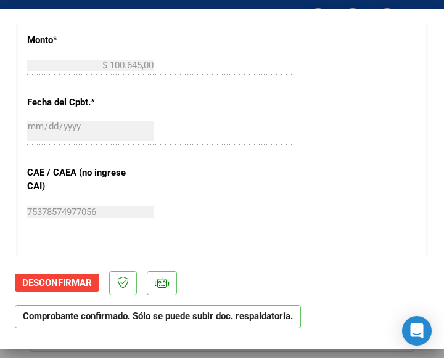
click at [255, 223] on div "75378574977056 Ingresar el CAE o CAEA (no ingrese CAI)" at bounding box center [161, 218] width 269 height 30
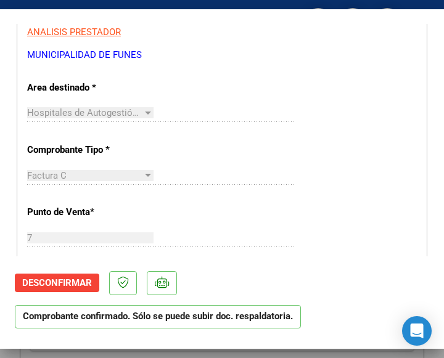
scroll to position [247, 0]
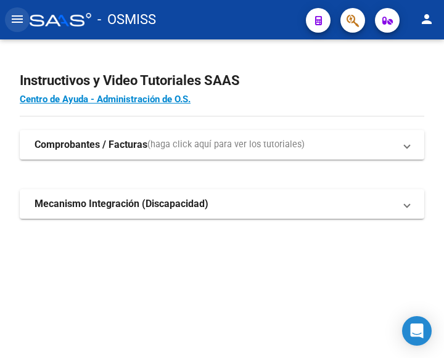
click at [19, 17] on mat-icon "menu" at bounding box center [17, 19] width 15 height 15
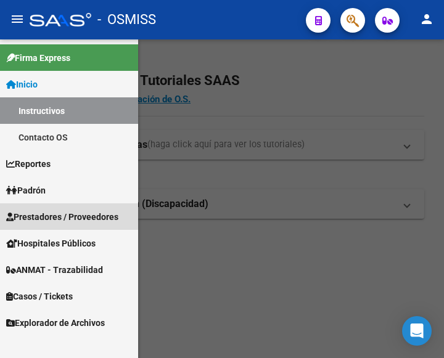
click at [51, 215] on span "Prestadores / Proveedores" at bounding box center [62, 217] width 112 height 14
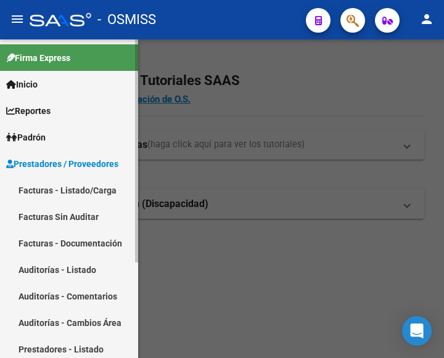
click at [56, 190] on link "Facturas - Listado/Carga" at bounding box center [69, 190] width 138 height 27
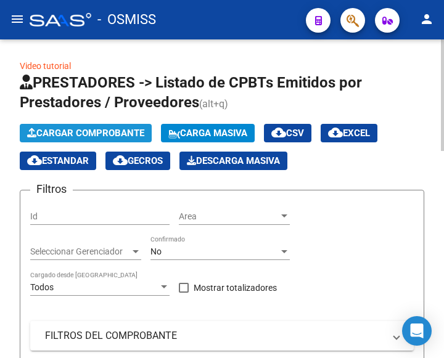
click at [85, 134] on span "Cargar Comprobante" at bounding box center [85, 133] width 117 height 11
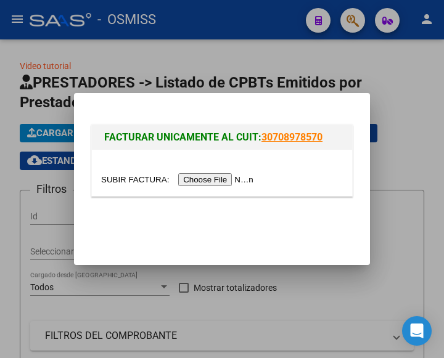
click at [224, 179] on input "file" at bounding box center [179, 179] width 156 height 13
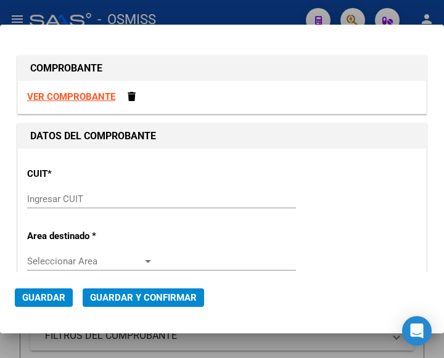
click at [83, 198] on input "Ingresar CUIT" at bounding box center [90, 199] width 126 height 11
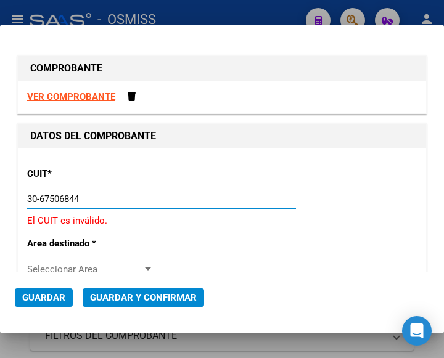
type input "30-67506844-1"
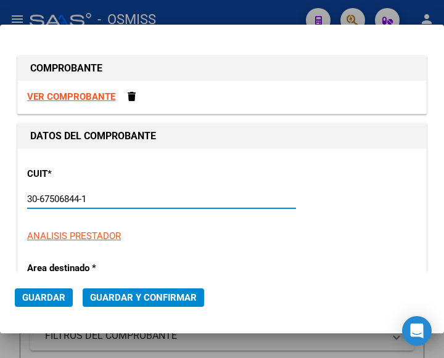
type input "113"
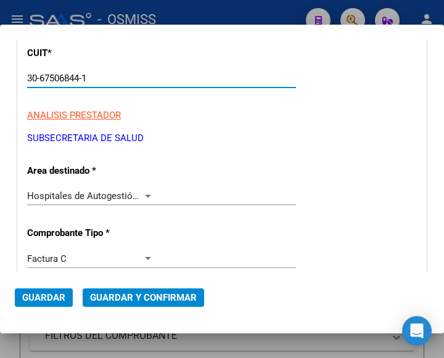
scroll to position [123, 0]
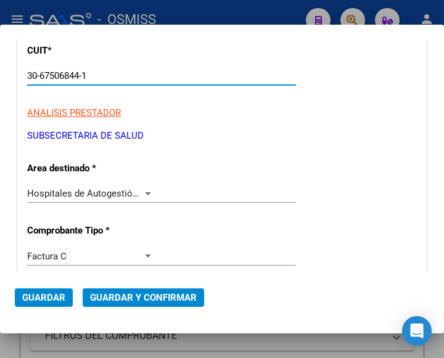
type input "30-67506844-1"
click at [144, 189] on div at bounding box center [147, 194] width 11 height 10
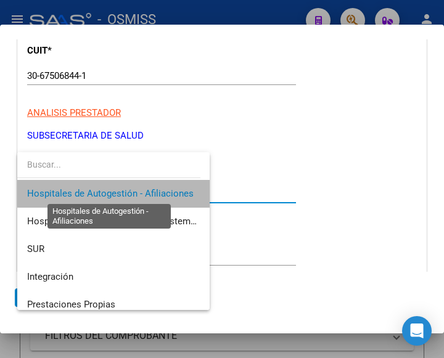
click at [144, 189] on span "Hospitales de Autogestión - Afiliaciones" at bounding box center [110, 193] width 167 height 11
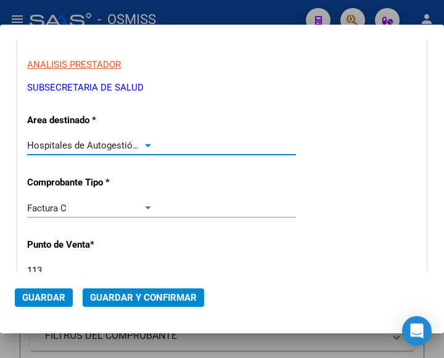
scroll to position [247, 0]
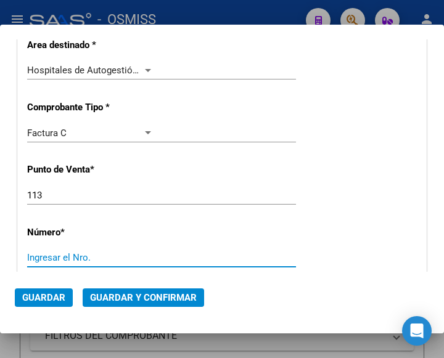
click at [56, 256] on input "Ingresar el Nro." at bounding box center [90, 257] width 126 height 11
type input "7467"
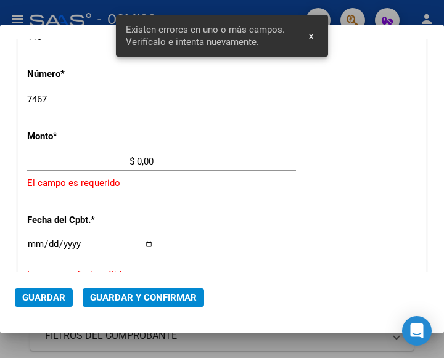
scroll to position [406, 0]
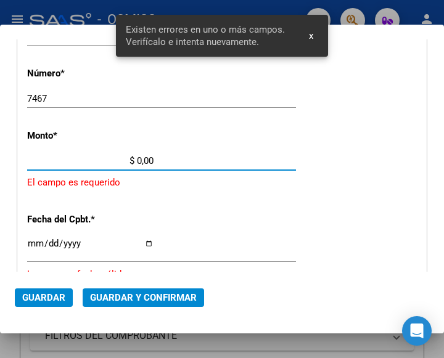
click at [138, 160] on input "$ 0,00" at bounding box center [90, 160] width 126 height 11
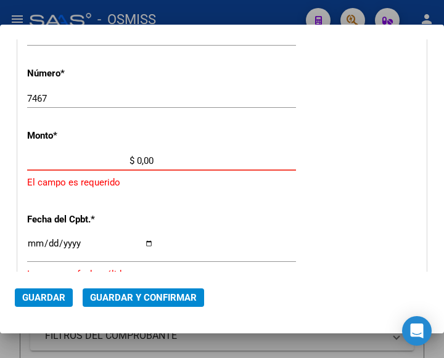
click at [136, 158] on input "$ 0,00" at bounding box center [90, 160] width 126 height 11
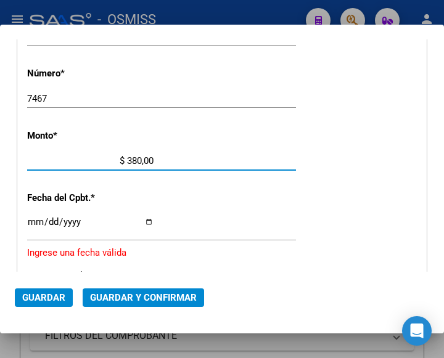
type input "$ 3.801,00"
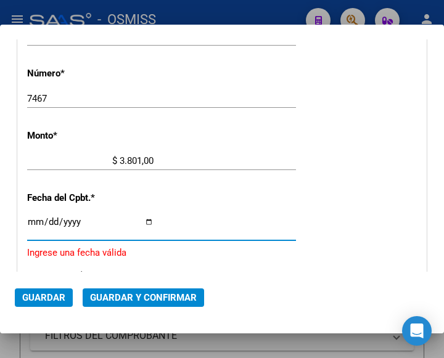
click at [33, 221] on input "Ingresar la fecha" at bounding box center [90, 227] width 126 height 20
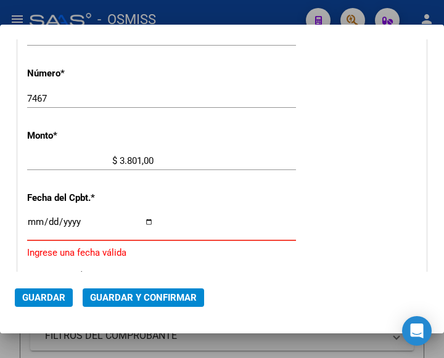
click at [32, 223] on input "Ingresar la fecha" at bounding box center [90, 227] width 126 height 20
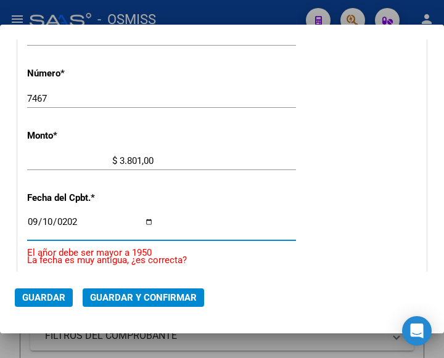
type input "[DATE]"
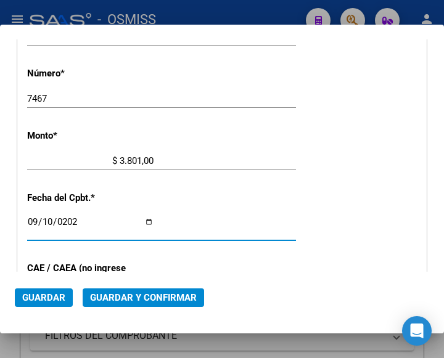
scroll to position [467, 0]
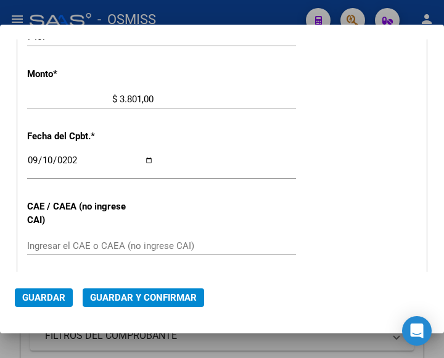
click at [70, 239] on div "Ingresar el CAE o CAEA (no ingrese CAI)" at bounding box center [161, 246] width 269 height 19
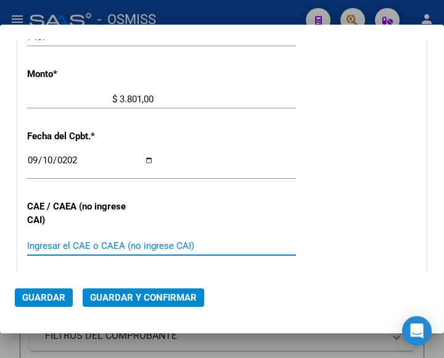
click at [45, 244] on input "Ingresar el CAE o CAEA (no ingrese CAI)" at bounding box center [90, 246] width 126 height 11
type input "75371583287760"
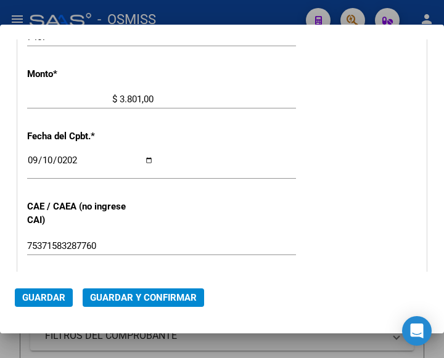
click at [231, 144] on div "CUIT * 30-67506844-1 Ingresar CUIT ANALISIS PRESTADOR SUBSECRETARIA DE SALUD AR…" at bounding box center [222, 125] width 408 height 888
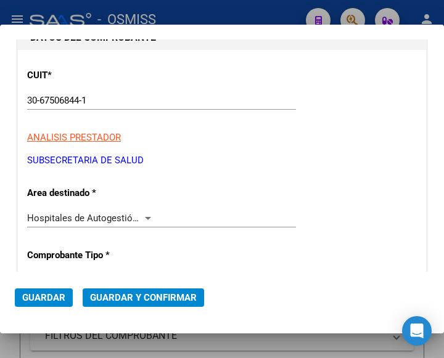
scroll to position [97, 0]
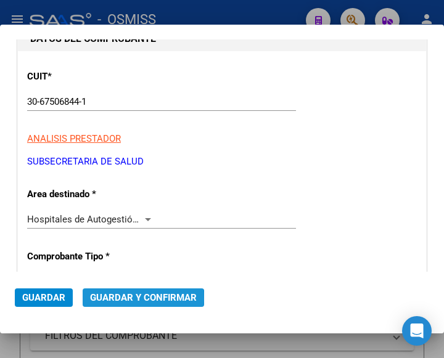
click at [135, 299] on span "Guardar y Confirmar" at bounding box center [143, 297] width 107 height 11
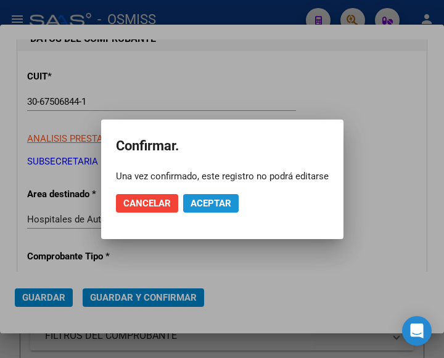
click at [217, 199] on span "Aceptar" at bounding box center [211, 203] width 41 height 11
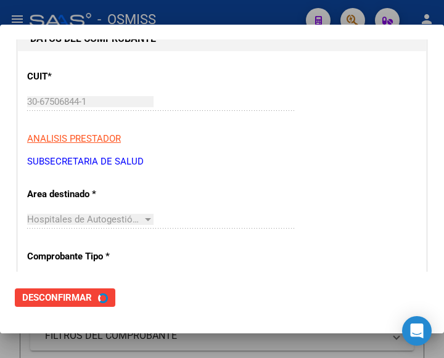
scroll to position [0, 0]
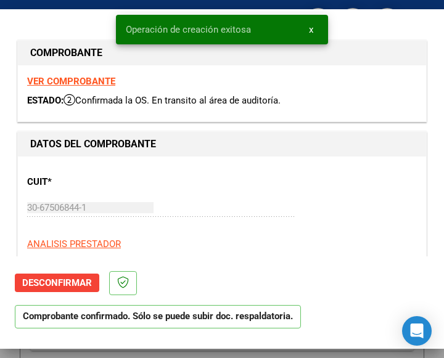
type input "2025-11-09"
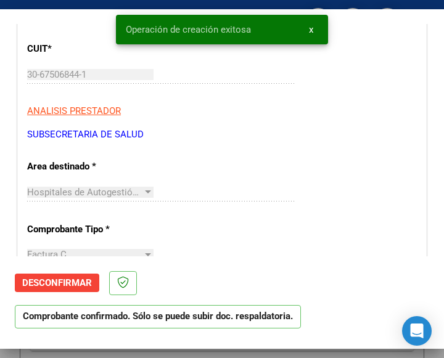
scroll to position [185, 0]
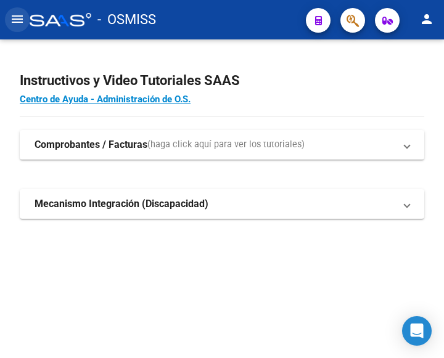
click at [19, 21] on mat-icon "menu" at bounding box center [17, 19] width 15 height 15
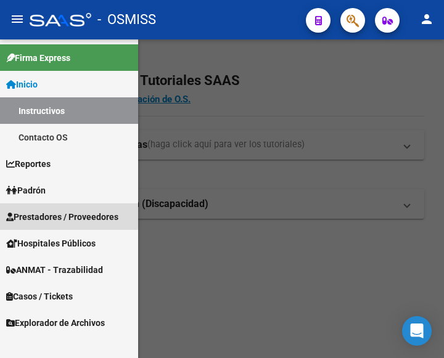
click at [62, 212] on span "Prestadores / Proveedores" at bounding box center [62, 217] width 112 height 14
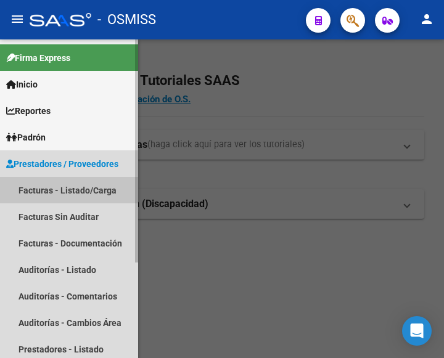
click at [78, 191] on link "Facturas - Listado/Carga" at bounding box center [69, 190] width 138 height 27
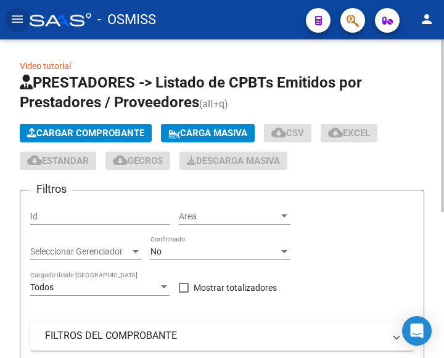
click at [120, 133] on span "Cargar Comprobante" at bounding box center [85, 133] width 117 height 11
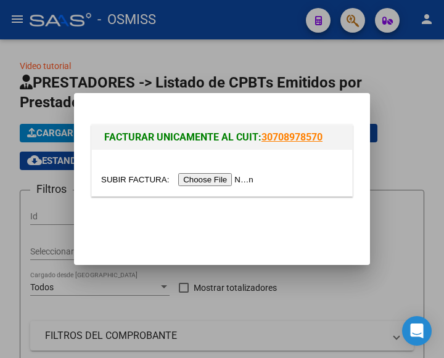
click at [227, 178] on input "file" at bounding box center [179, 179] width 156 height 13
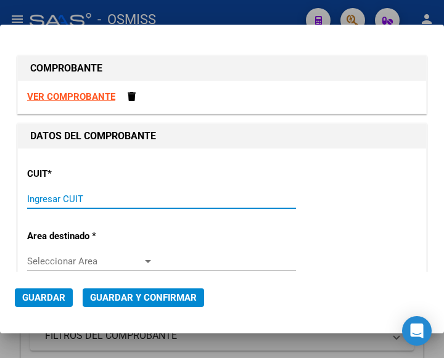
click at [35, 200] on input "Ingresar CUIT" at bounding box center [90, 199] width 126 height 11
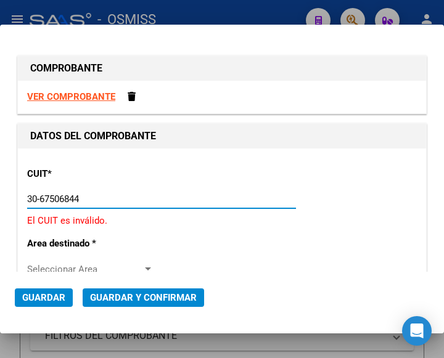
type input "30-67506844-1"
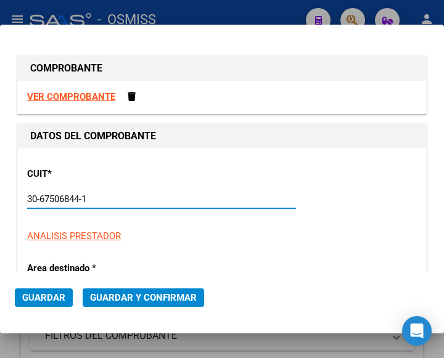
type input "113"
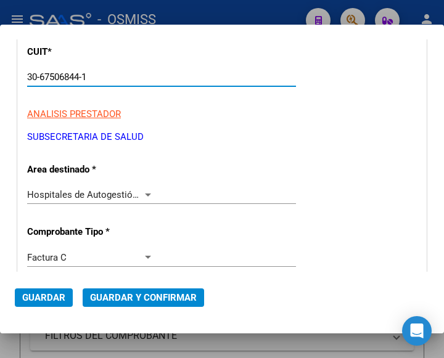
scroll to position [123, 0]
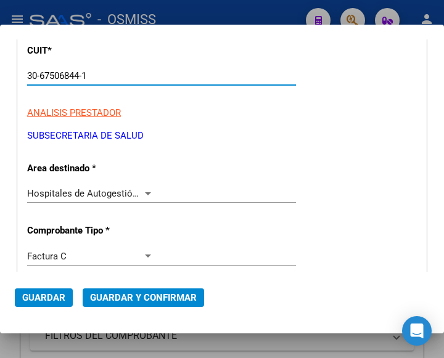
type input "30-67506844-1"
click at [145, 192] on div at bounding box center [148, 193] width 6 height 3
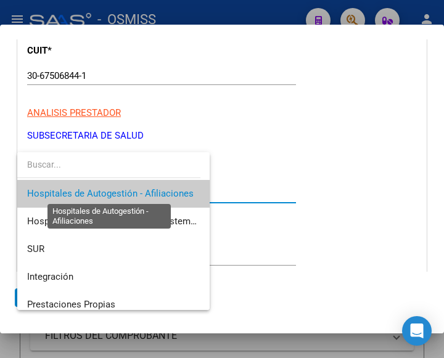
click at [145, 192] on span "Hospitales de Autogestión - Afiliaciones" at bounding box center [110, 193] width 167 height 11
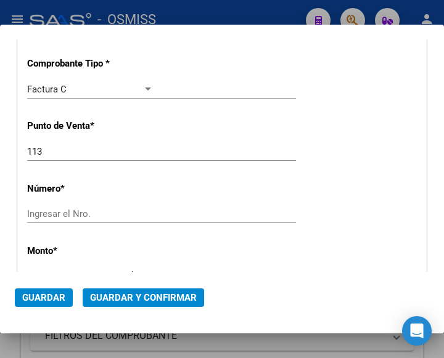
scroll to position [308, 0]
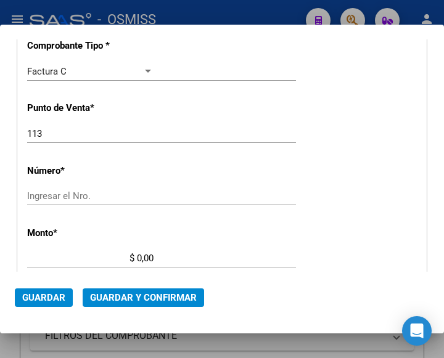
click at [57, 193] on input "Ingresar el Nro." at bounding box center [90, 196] width 126 height 11
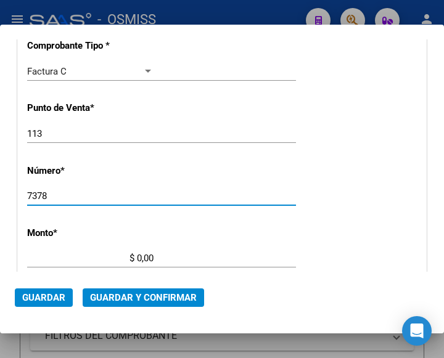
type input "7378"
click at [137, 255] on input "$ 0,00" at bounding box center [90, 258] width 126 height 11
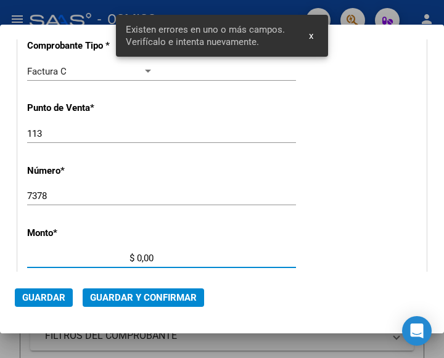
scroll to position [406, 0]
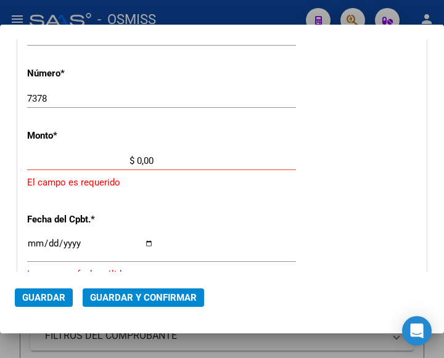
click at [137, 160] on input "$ 0,00" at bounding box center [90, 160] width 126 height 11
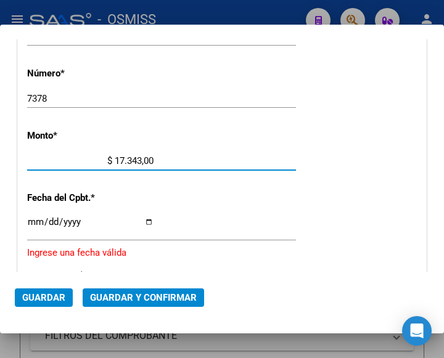
type input "$ 173.439,00"
click at [32, 218] on input "Ingresar la fecha" at bounding box center [90, 227] width 126 height 20
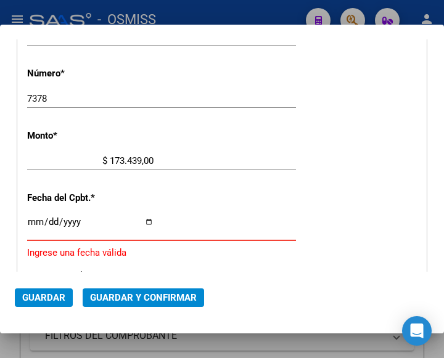
click at [35, 218] on input "Ingresar la fecha" at bounding box center [90, 227] width 126 height 20
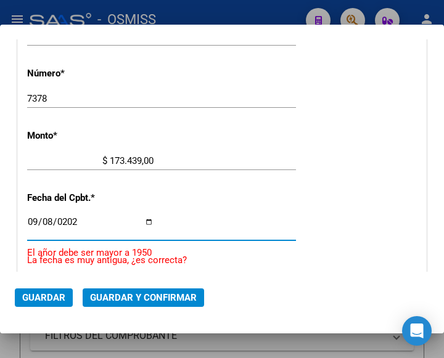
type input "2025-09-08"
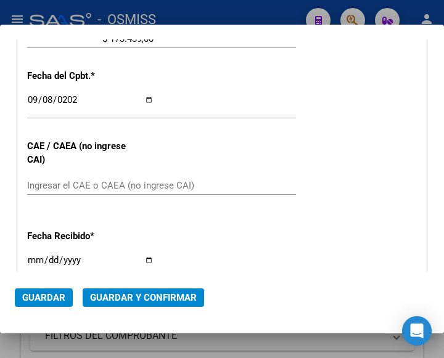
scroll to position [529, 0]
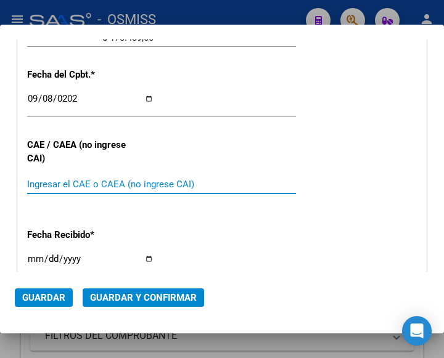
click at [70, 180] on input "Ingresar el CAE o CAEA (no ingrese CAI)" at bounding box center [90, 184] width 126 height 11
click at [42, 183] on input "Ingresar el CAE o CAEA (no ingrese CAI)" at bounding box center [90, 184] width 126 height 11
type input "75361314527506"
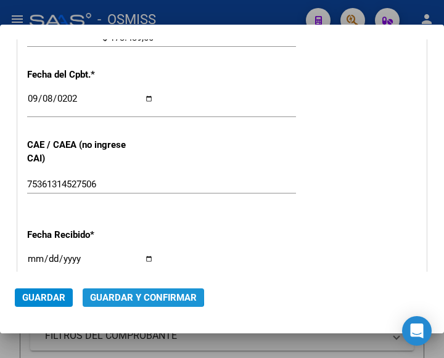
click at [128, 294] on span "Guardar y Confirmar" at bounding box center [143, 297] width 107 height 11
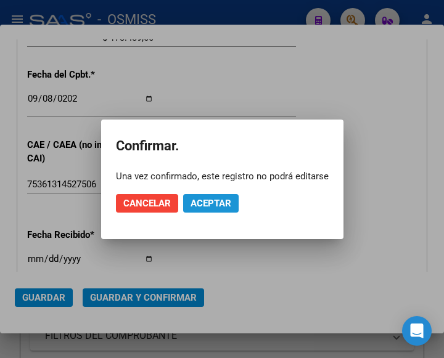
click at [204, 200] on span "Aceptar" at bounding box center [211, 203] width 41 height 11
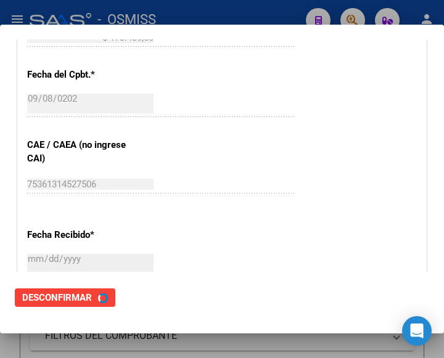
scroll to position [0, 0]
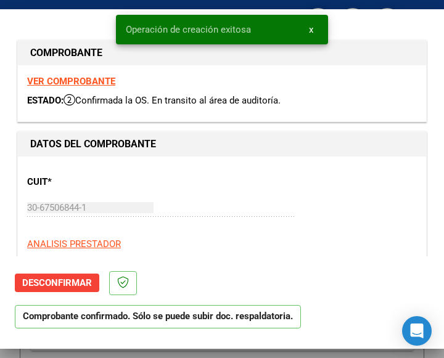
type input "2025-11-07"
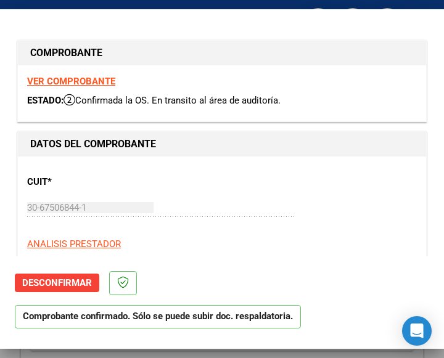
click at [271, 247] on p "ANALISIS PRESTADOR" at bounding box center [222, 244] width 390 height 14
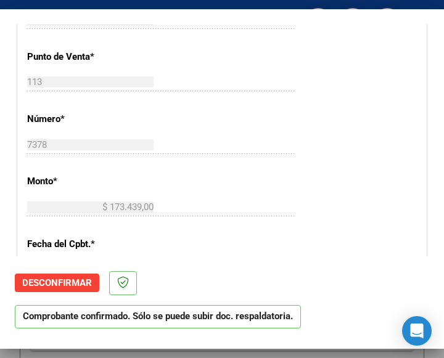
scroll to position [370, 0]
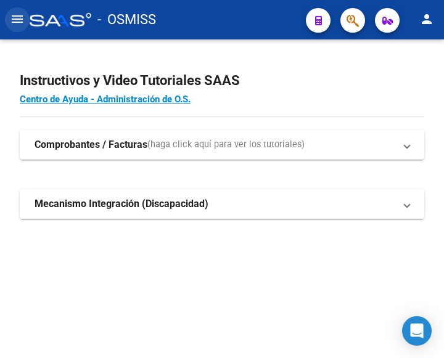
click at [13, 17] on mat-icon "menu" at bounding box center [17, 19] width 15 height 15
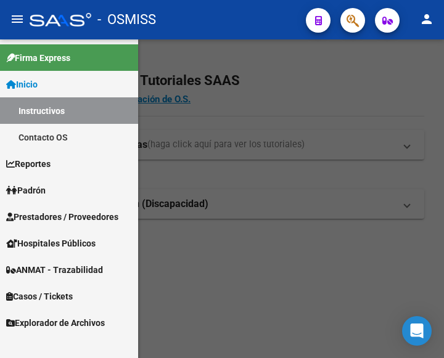
click at [52, 215] on span "Prestadores / Proveedores" at bounding box center [62, 217] width 112 height 14
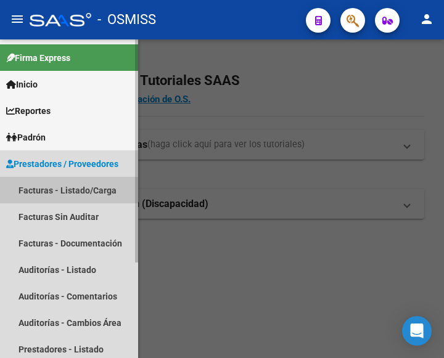
click at [68, 191] on link "Facturas - Listado/Carga" at bounding box center [69, 190] width 138 height 27
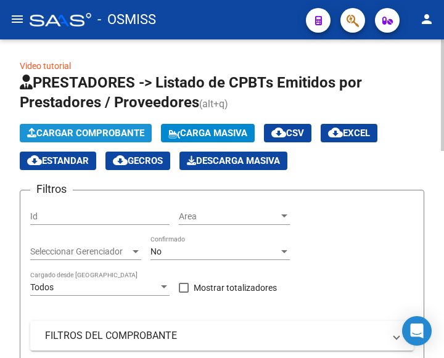
click at [120, 130] on span "Cargar Comprobante" at bounding box center [85, 133] width 117 height 11
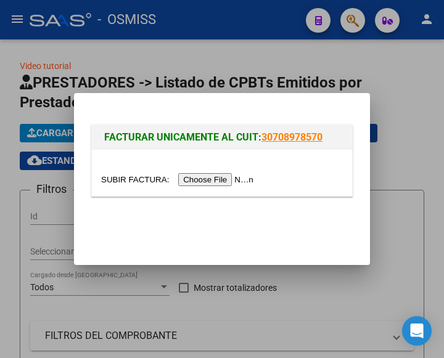
click at [213, 180] on input "file" at bounding box center [179, 179] width 156 height 13
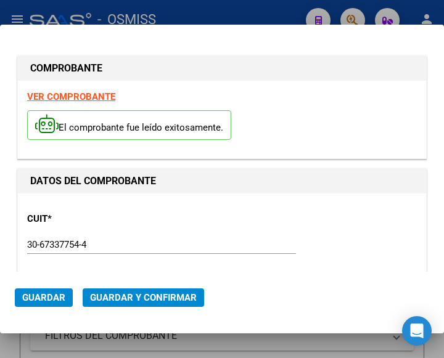
type input "[DATE]"
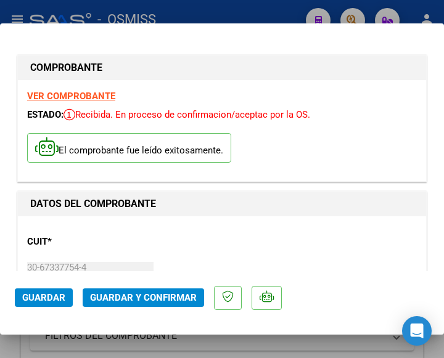
click at [180, 235] on div "CUIT * 30-67337754-4 Ingresar CUIT ANALISIS PRESTADOR ESTADO PROVINCIA DE [GEOG…" at bounding box center [222, 280] width 390 height 109
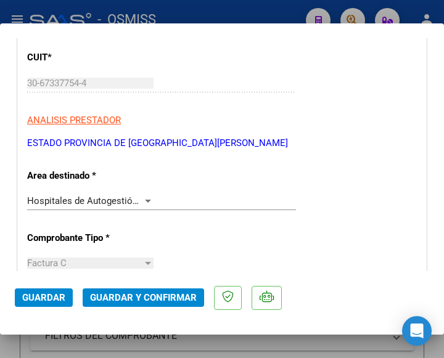
scroll to position [185, 0]
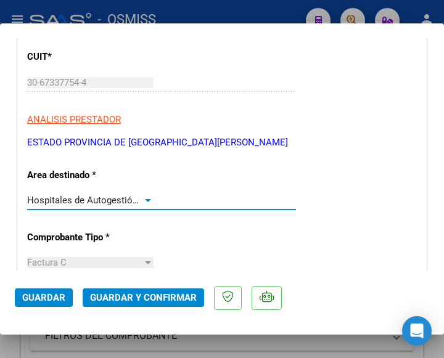
click at [146, 197] on div at bounding box center [147, 200] width 11 height 10
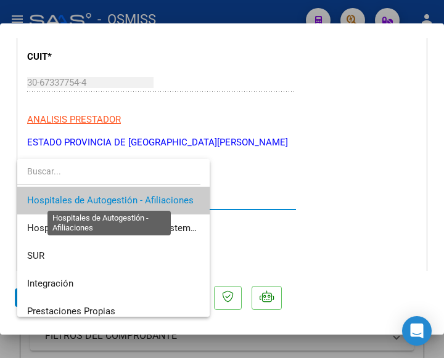
click at [146, 197] on span "Hospitales de Autogestión - Afiliaciones" at bounding box center [110, 200] width 167 height 11
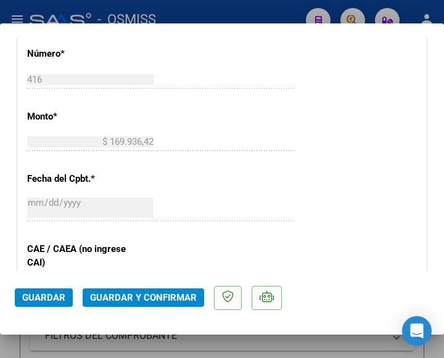
scroll to position [555, 0]
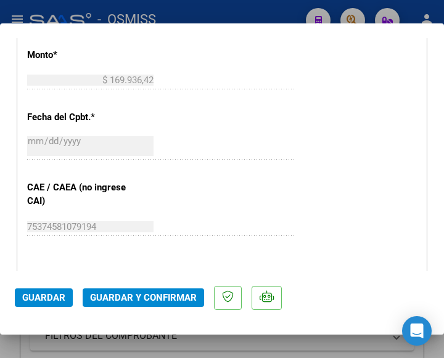
click at [194, 184] on div "CUIT * 30-67337754-4 Ingresar CUIT ANALISIS PRESTADOR ESTADO PROVINCIA DE [GEOG…" at bounding box center [222, 105] width 408 height 888
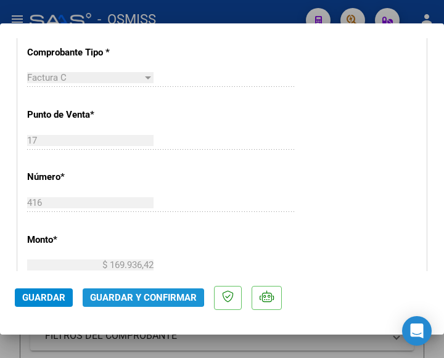
click at [134, 295] on span "Guardar y Confirmar" at bounding box center [143, 297] width 107 height 11
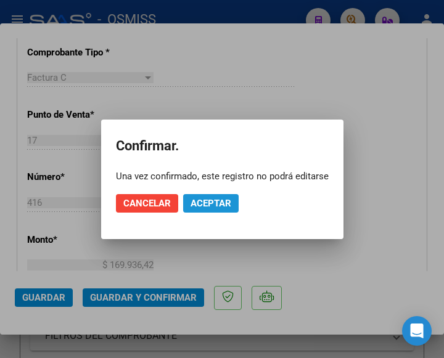
click at [205, 204] on span "Aceptar" at bounding box center [211, 203] width 41 height 11
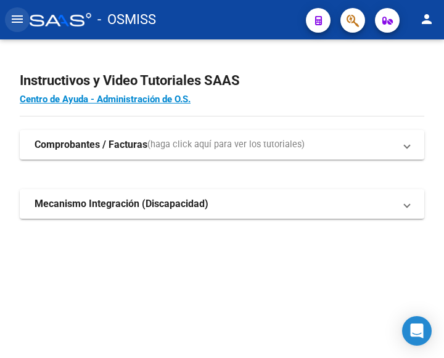
click at [16, 18] on mat-icon "menu" at bounding box center [17, 19] width 15 height 15
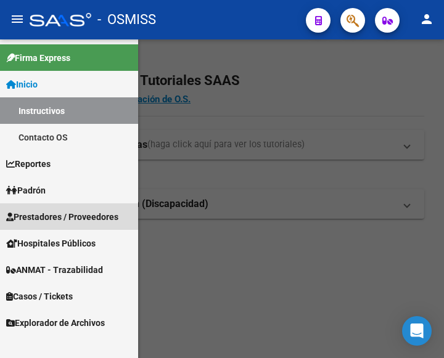
click at [50, 207] on link "Prestadores / Proveedores" at bounding box center [69, 217] width 138 height 27
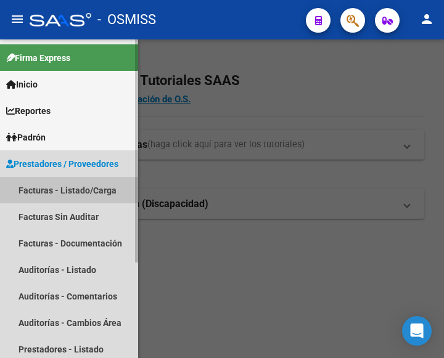
click at [59, 189] on link "Facturas - Listado/Carga" at bounding box center [69, 190] width 138 height 27
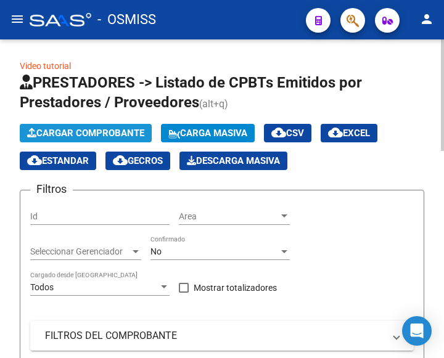
click at [96, 133] on span "Cargar Comprobante" at bounding box center [85, 133] width 117 height 11
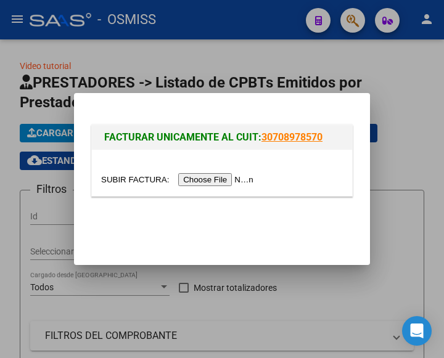
click at [220, 181] on input "file" at bounding box center [179, 179] width 156 height 13
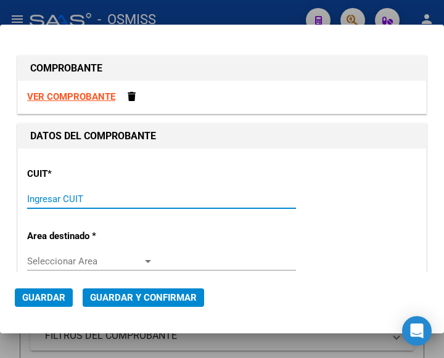
click at [78, 197] on input "Ingresar CUIT" at bounding box center [90, 199] width 126 height 11
click at [60, 197] on input "Ingresar CUIT" at bounding box center [90, 199] width 126 height 11
click at [69, 197] on input "Ingresar CUIT" at bounding box center [90, 199] width 126 height 11
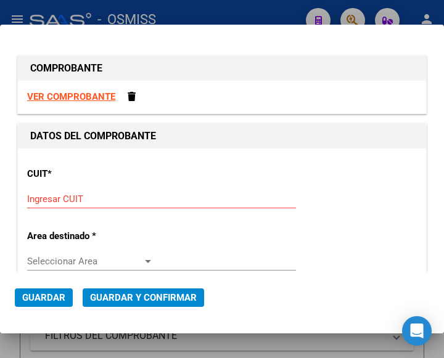
click at [80, 200] on input "Ingresar CUIT" at bounding box center [90, 199] width 126 height 11
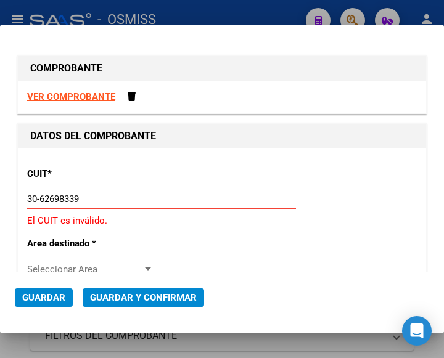
type input "30-62698339-8"
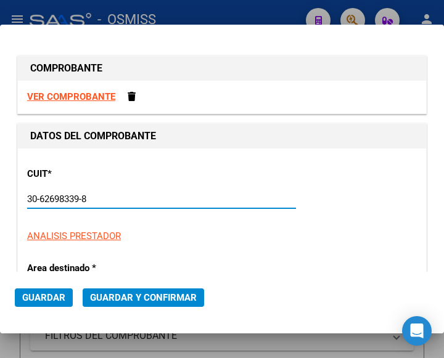
type input "156"
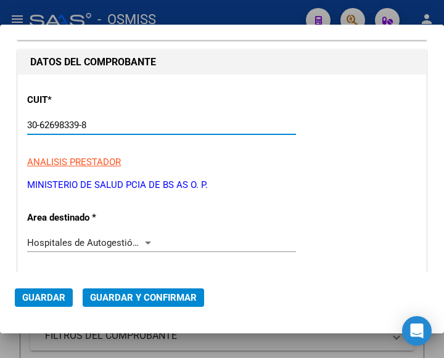
scroll to position [123, 0]
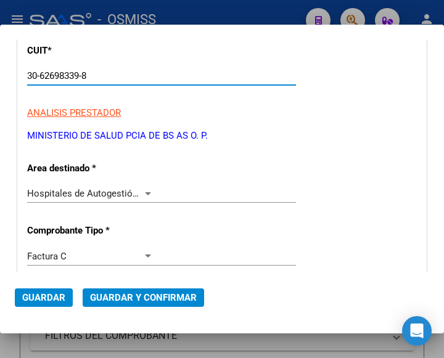
type input "30-62698339-8"
click at [142, 190] on div at bounding box center [147, 194] width 11 height 10
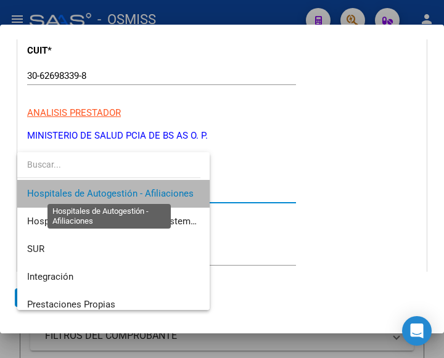
click at [142, 190] on span "Hospitales de Autogestión - Afiliaciones" at bounding box center [110, 193] width 167 height 11
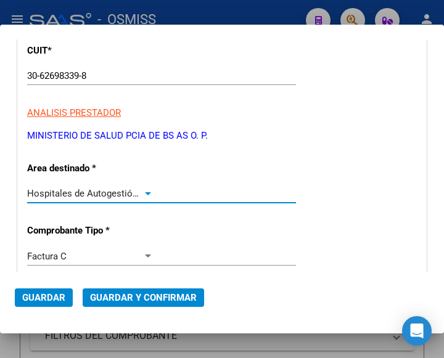
click at [145, 192] on div at bounding box center [148, 193] width 6 height 3
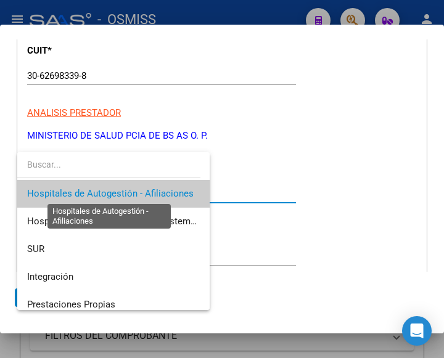
click at [144, 192] on span "Hospitales de Autogestión - Afiliaciones" at bounding box center [110, 193] width 167 height 11
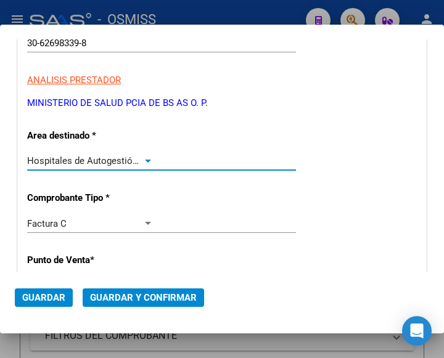
scroll to position [185, 0]
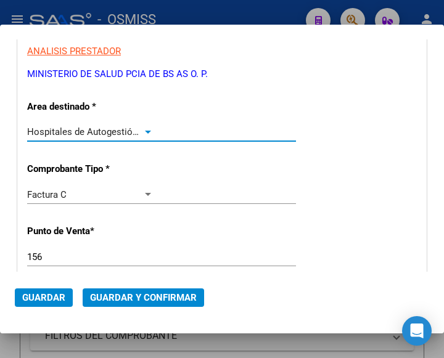
click at [142, 128] on div at bounding box center [147, 132] width 11 height 10
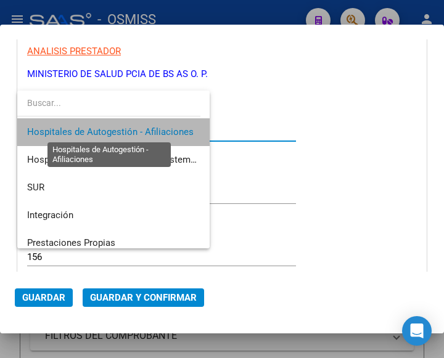
click at [141, 128] on span "Hospitales de Autogestión - Afiliaciones" at bounding box center [110, 131] width 167 height 11
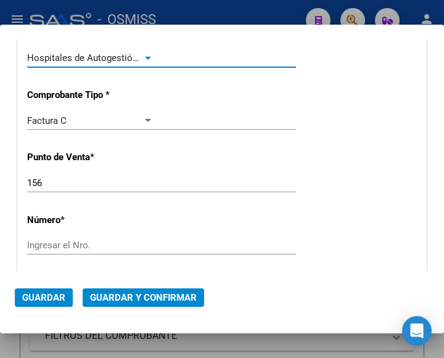
scroll to position [308, 0]
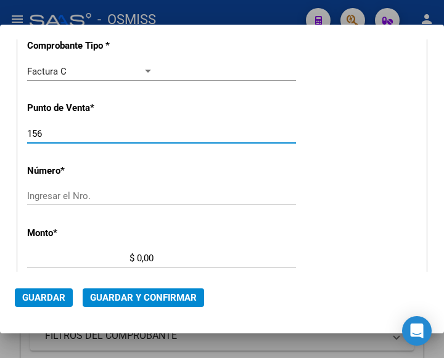
click at [64, 135] on input "156" at bounding box center [90, 133] width 126 height 11
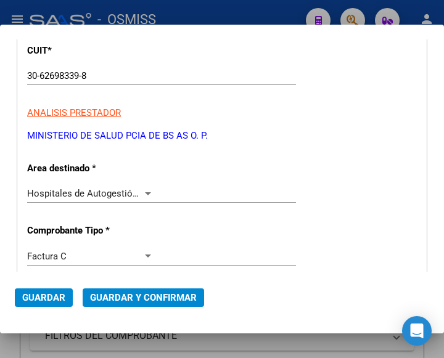
scroll to position [185, 0]
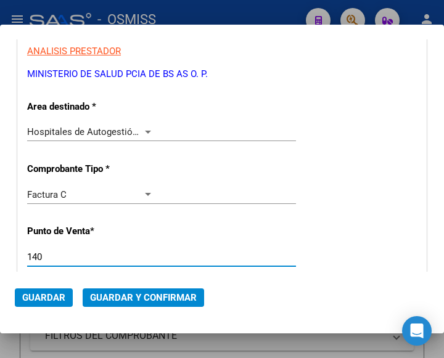
type input "140"
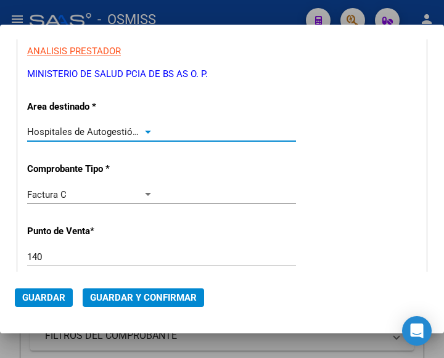
click at [144, 129] on div at bounding box center [147, 132] width 11 height 10
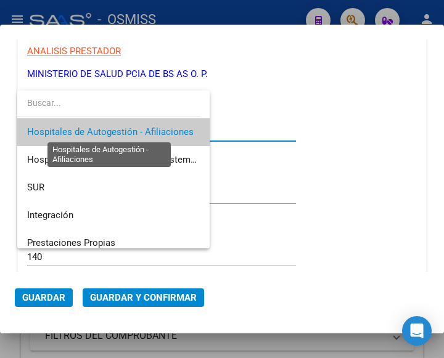
click at [144, 129] on span "Hospitales de Autogestión - Afiliaciones" at bounding box center [110, 131] width 167 height 11
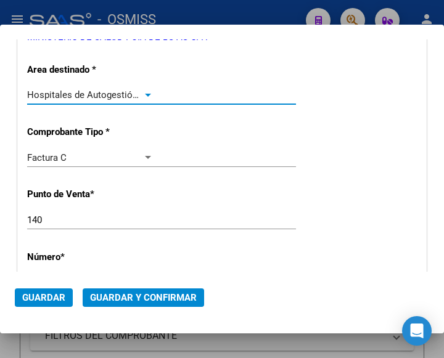
scroll to position [308, 0]
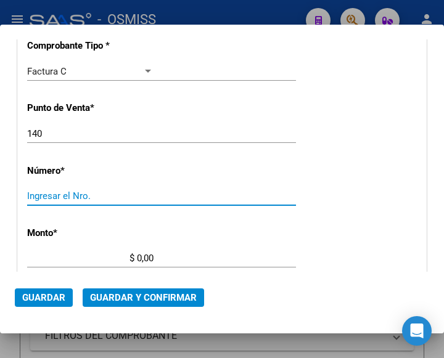
click at [60, 193] on input "Ingresar el Nro." at bounding box center [90, 196] width 126 height 11
type input "3920"
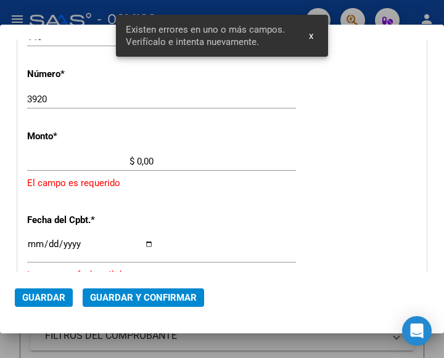
scroll to position [406, 0]
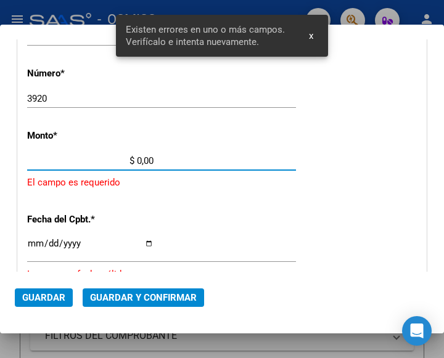
click at [136, 159] on input "$ 0,00" at bounding box center [90, 160] width 126 height 11
click at [138, 160] on input "$ 0,00" at bounding box center [90, 160] width 126 height 11
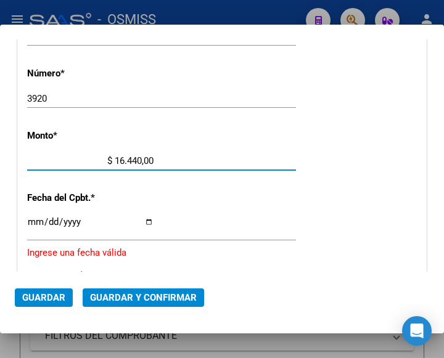
type input "$ 164.400,00"
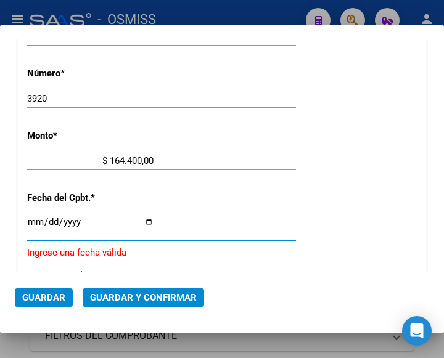
click at [31, 219] on input "Ingresar la fecha" at bounding box center [90, 227] width 126 height 20
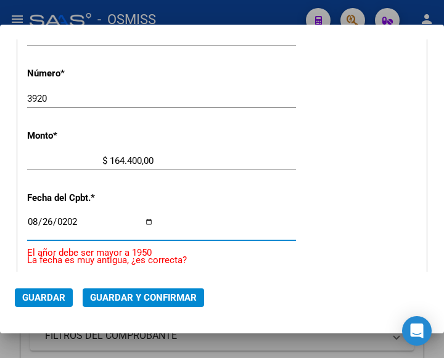
type input "2025-08-26"
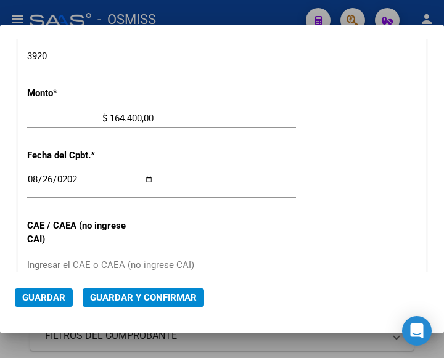
scroll to position [467, 0]
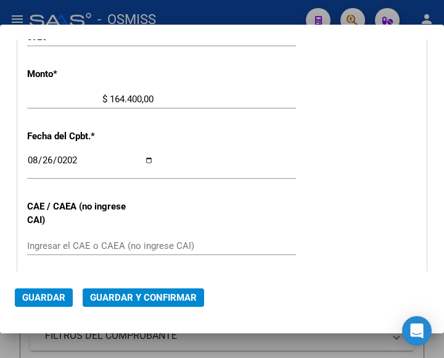
click at [72, 239] on div "Ingresar el CAE o CAEA (no ingrese CAI)" at bounding box center [161, 246] width 269 height 19
click at [52, 244] on input "Ingresar el CAE o CAEA (no ingrese CAI)" at bounding box center [90, 246] width 126 height 11
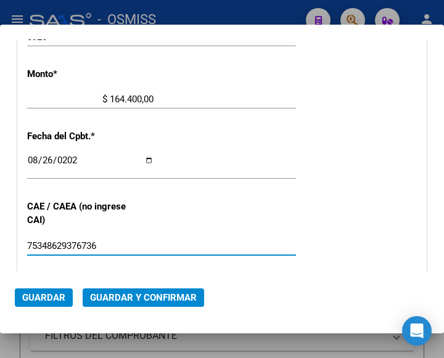
type input "75348629376736"
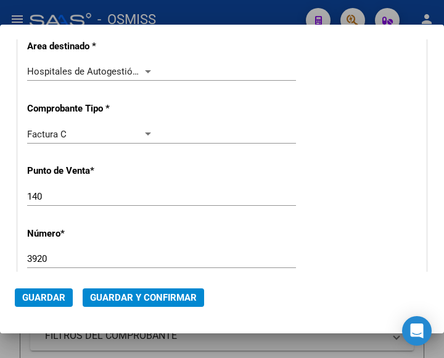
scroll to position [221, 0]
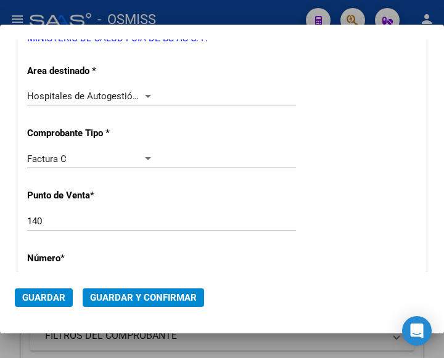
click at [136, 297] on span "Guardar y Confirmar" at bounding box center [143, 297] width 107 height 11
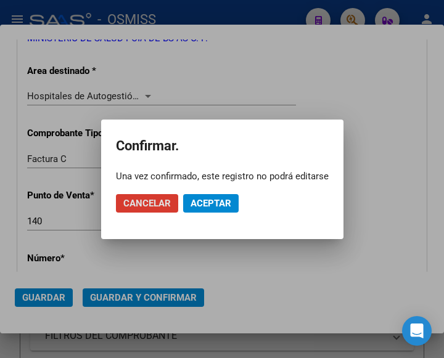
click at [216, 204] on span "Aceptar" at bounding box center [211, 203] width 41 height 11
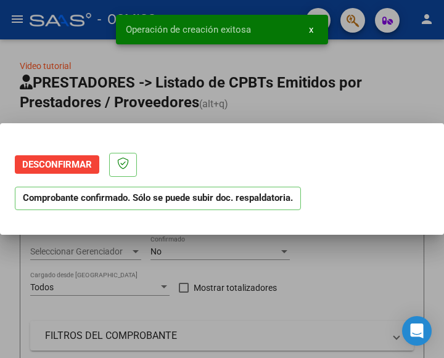
scroll to position [0, 0]
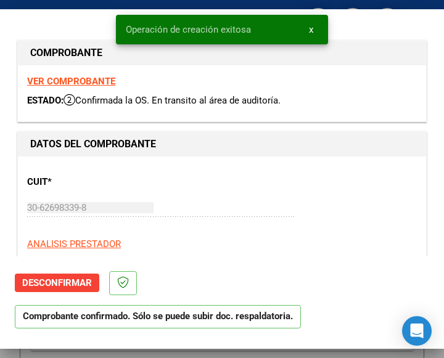
type input "2025-10-25"
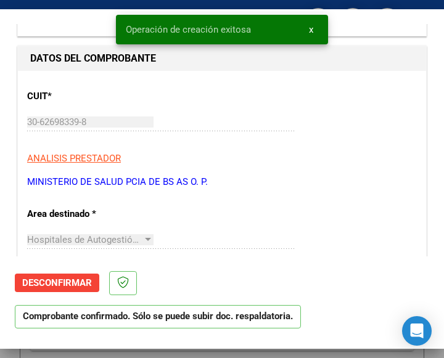
scroll to position [123, 0]
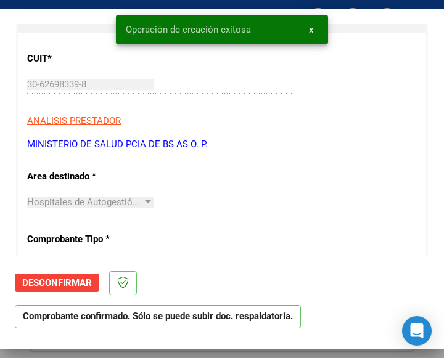
click at [333, 121] on p "ANALISIS PRESTADOR" at bounding box center [222, 121] width 390 height 14
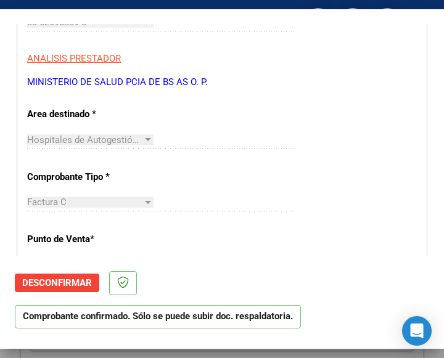
scroll to position [185, 0]
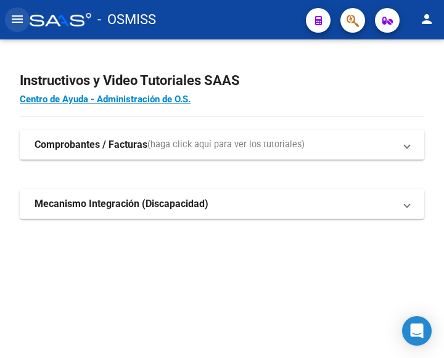
click at [15, 23] on mat-icon "menu" at bounding box center [17, 19] width 15 height 15
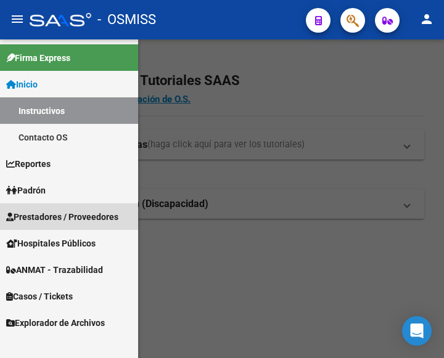
click at [54, 216] on span "Prestadores / Proveedores" at bounding box center [62, 217] width 112 height 14
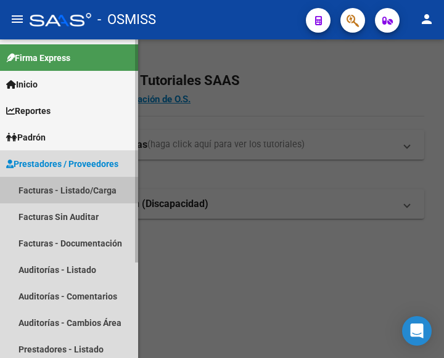
click at [65, 190] on link "Facturas - Listado/Carga" at bounding box center [69, 190] width 138 height 27
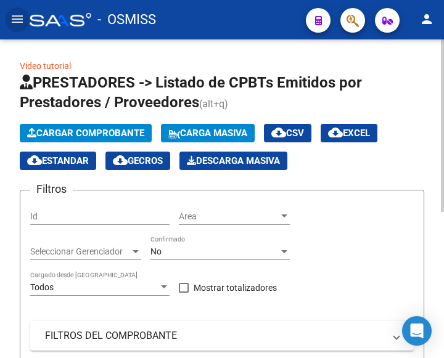
click at [109, 135] on span "Cargar Comprobante" at bounding box center [85, 133] width 117 height 11
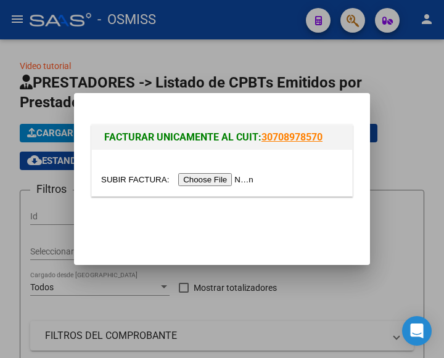
click at [229, 181] on input "file" at bounding box center [179, 179] width 156 height 13
